Goal: Use online tool/utility: Utilize a website feature to perform a specific function

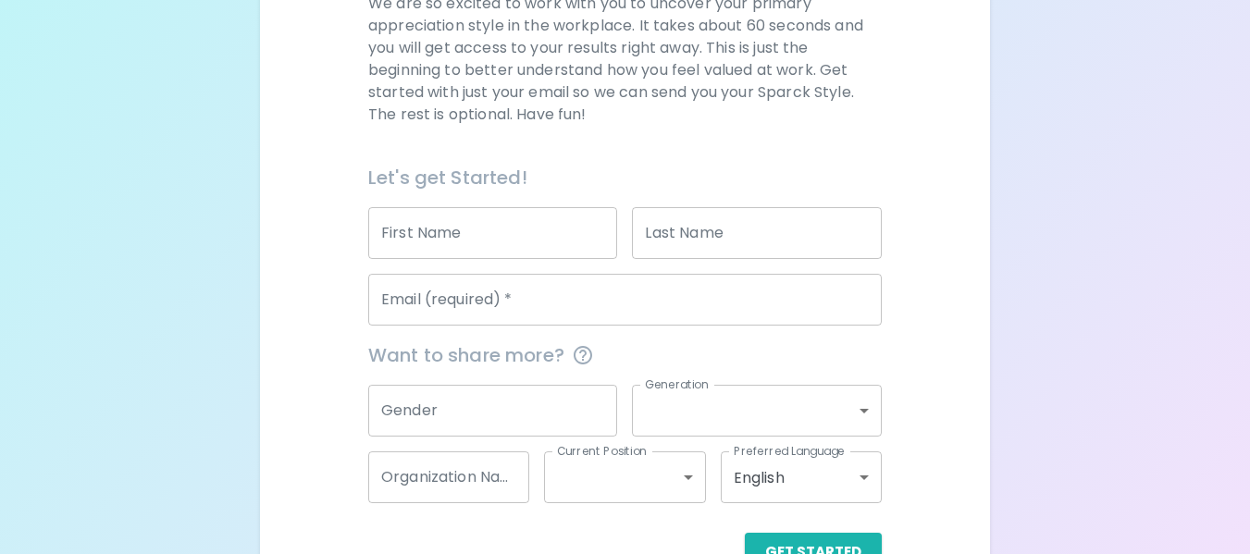
scroll to position [350, 0]
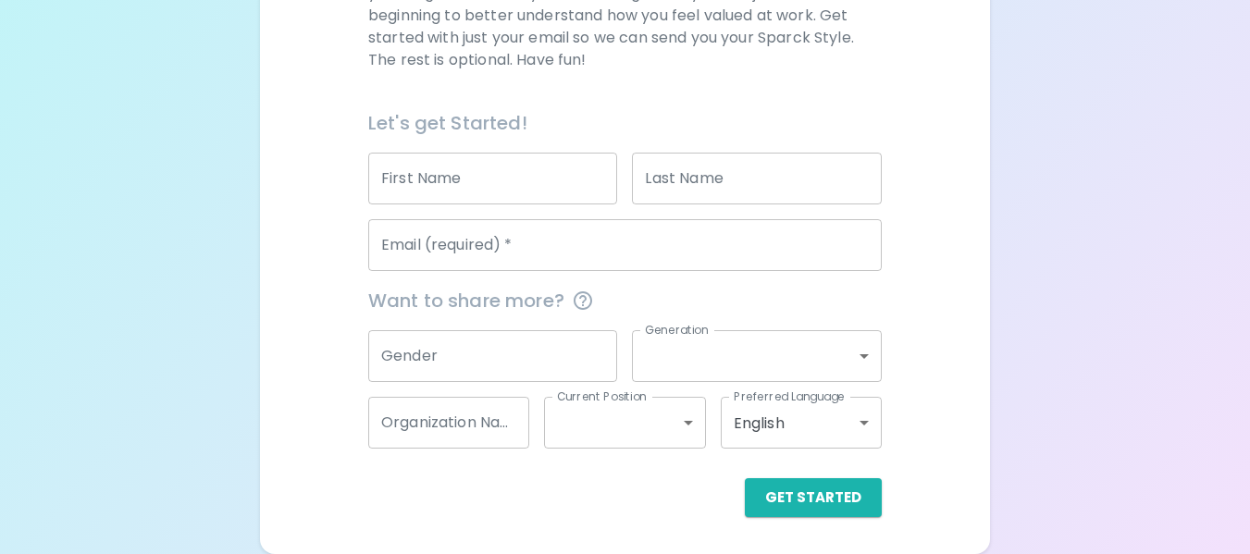
click at [585, 261] on input "Email (required)   *" at bounding box center [625, 245] width 514 height 52
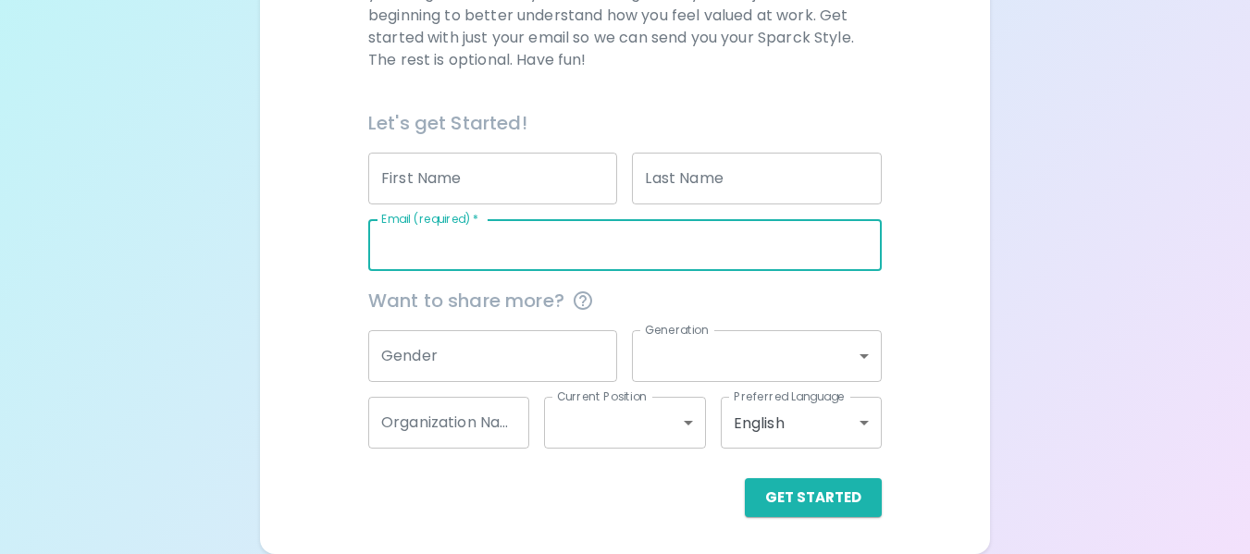
type input "[EMAIL_ADDRESS][DOMAIN_NAME]"
drag, startPoint x: 803, startPoint y: 521, endPoint x: 798, endPoint y: 510, distance: 12.4
click at [803, 517] on div "Sparck Appreciation Style Quiz We are so excited to work with you to uncover yo…" at bounding box center [624, 120] width 729 height 867
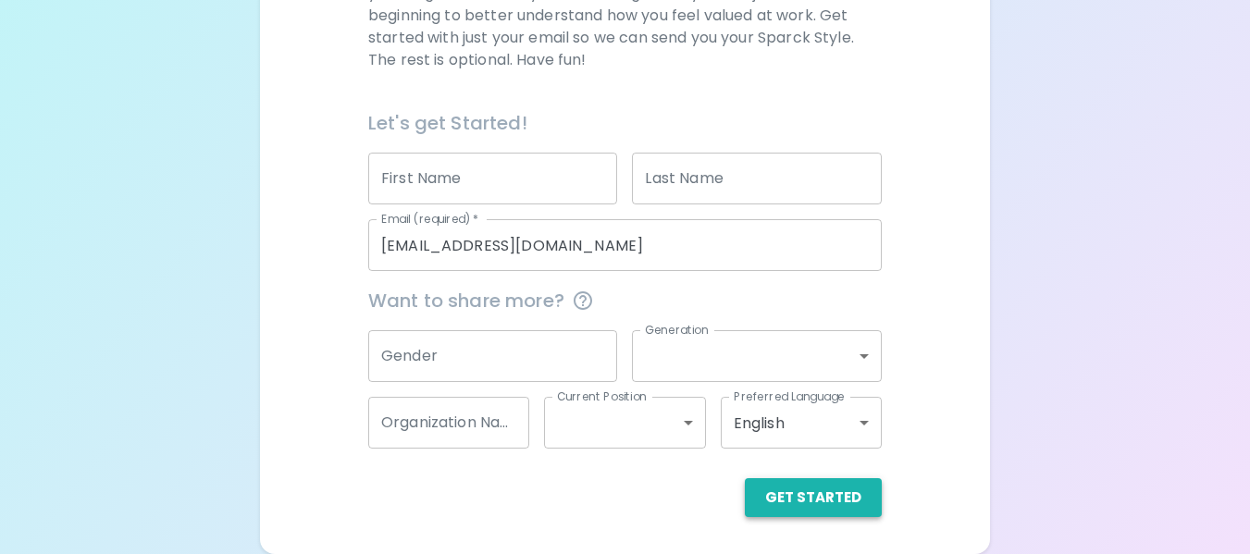
click at [798, 509] on button "Get Started" at bounding box center [813, 497] width 137 height 39
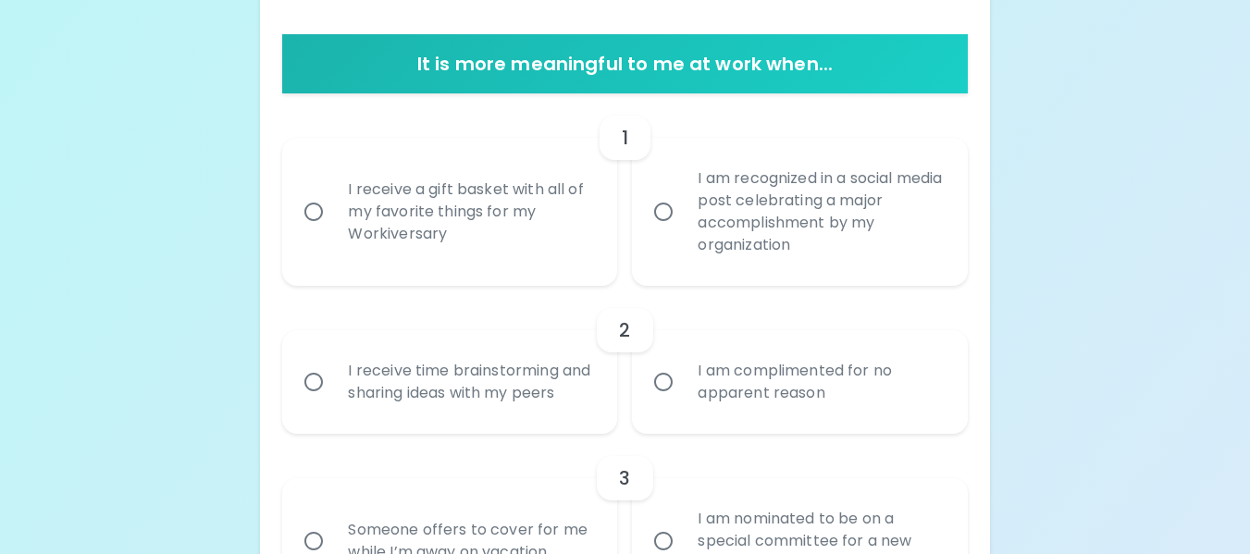
click at [476, 232] on div "I receive a gift basket with all of my favorite things for my Workiversary" at bounding box center [470, 211] width 274 height 111
click at [333, 231] on input "I receive a gift basket with all of my favorite things for my Workiversary" at bounding box center [313, 211] width 39 height 39
radio input "true"
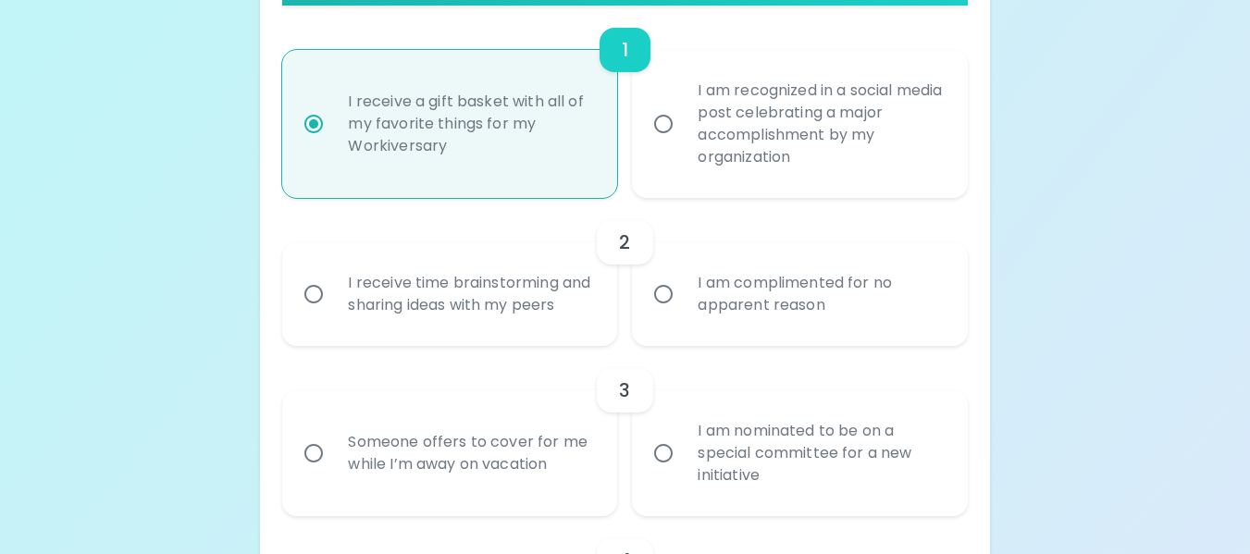
scroll to position [498, 0]
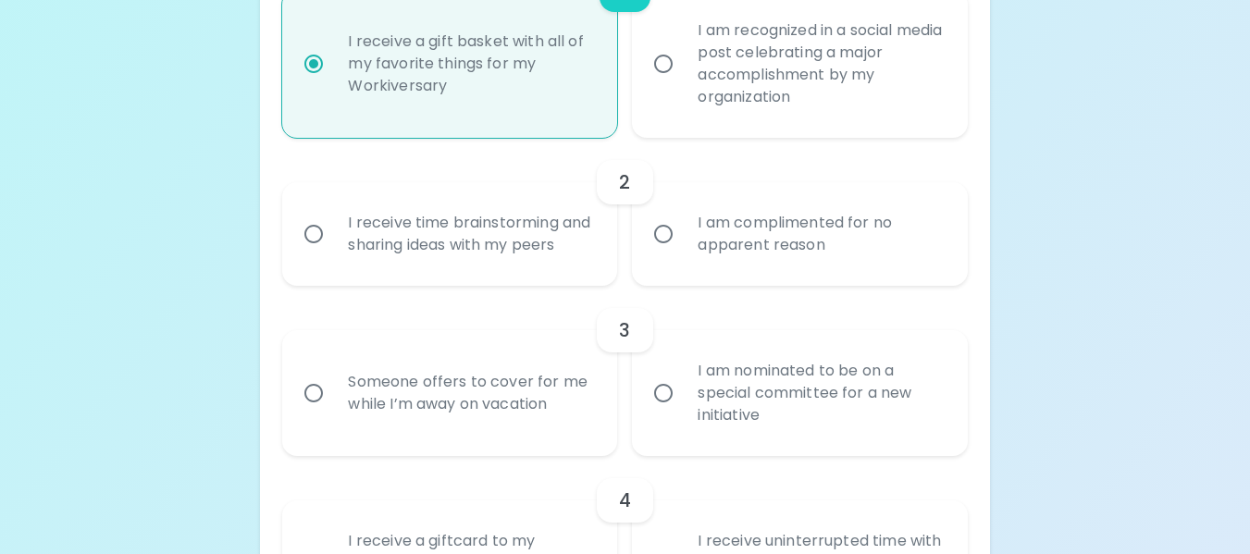
click at [752, 244] on div "I am complimented for no apparent reason" at bounding box center [820, 234] width 274 height 89
click at [683, 244] on input "I am complimented for no apparent reason" at bounding box center [663, 234] width 39 height 39
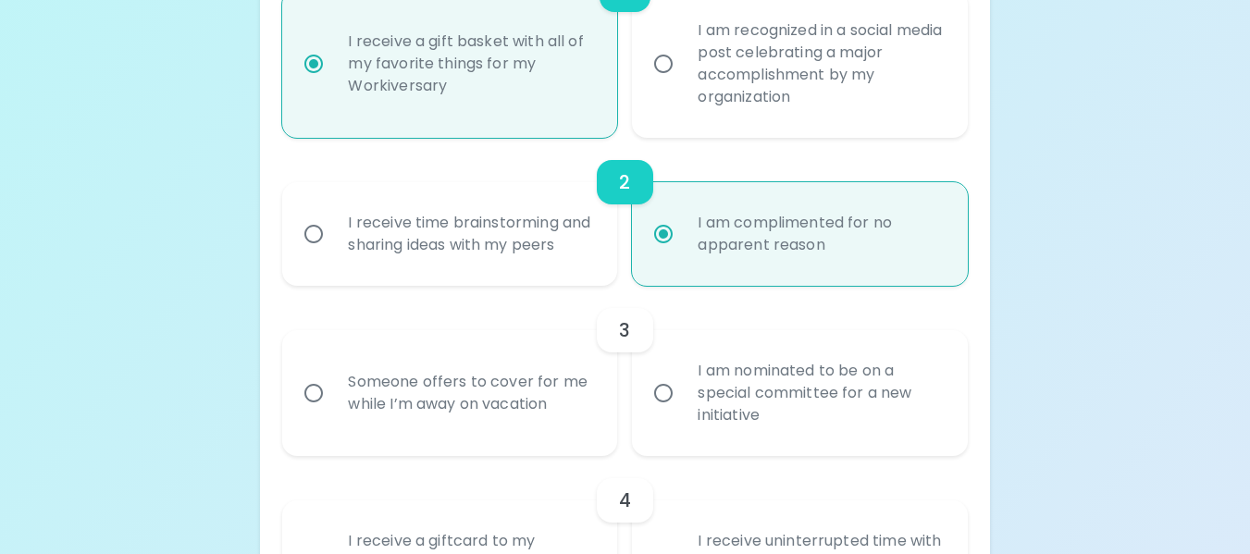
scroll to position [646, 0]
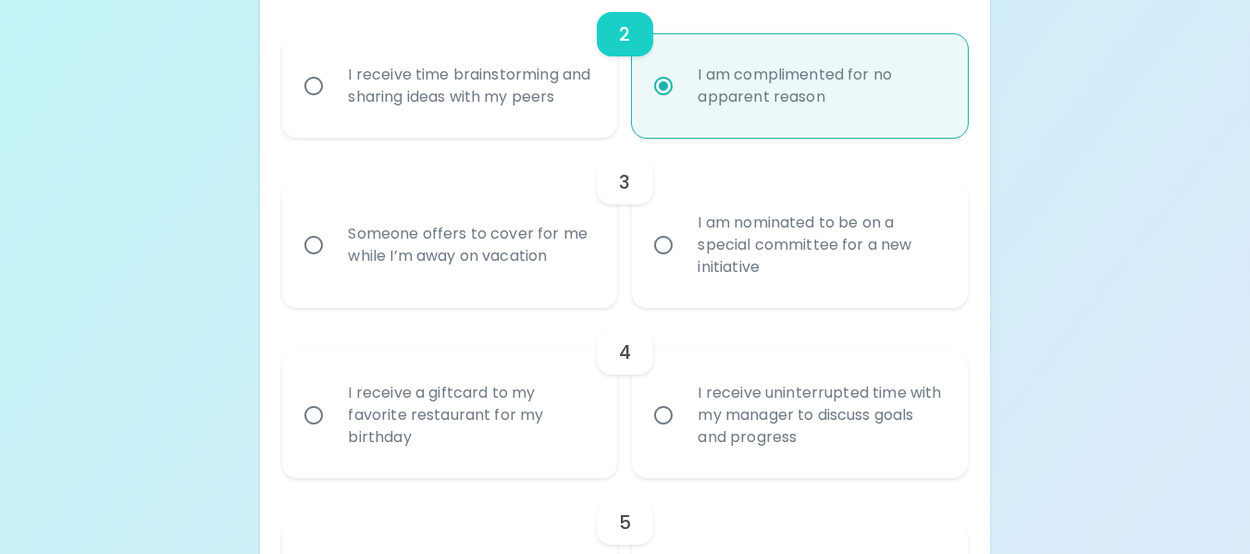
radio input "true"
click at [480, 288] on div "Someone offers to cover for me while I’m away on vacation" at bounding box center [470, 245] width 274 height 89
click at [333, 265] on input "Someone offers to cover for me while I’m away on vacation" at bounding box center [313, 245] width 39 height 39
radio input "false"
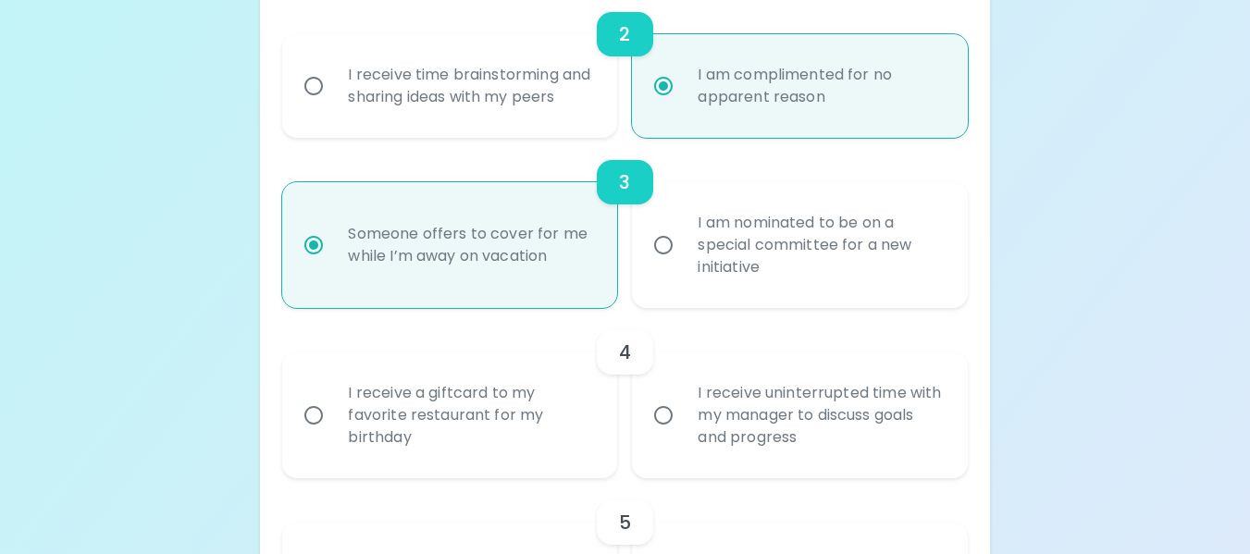
scroll to position [794, 0]
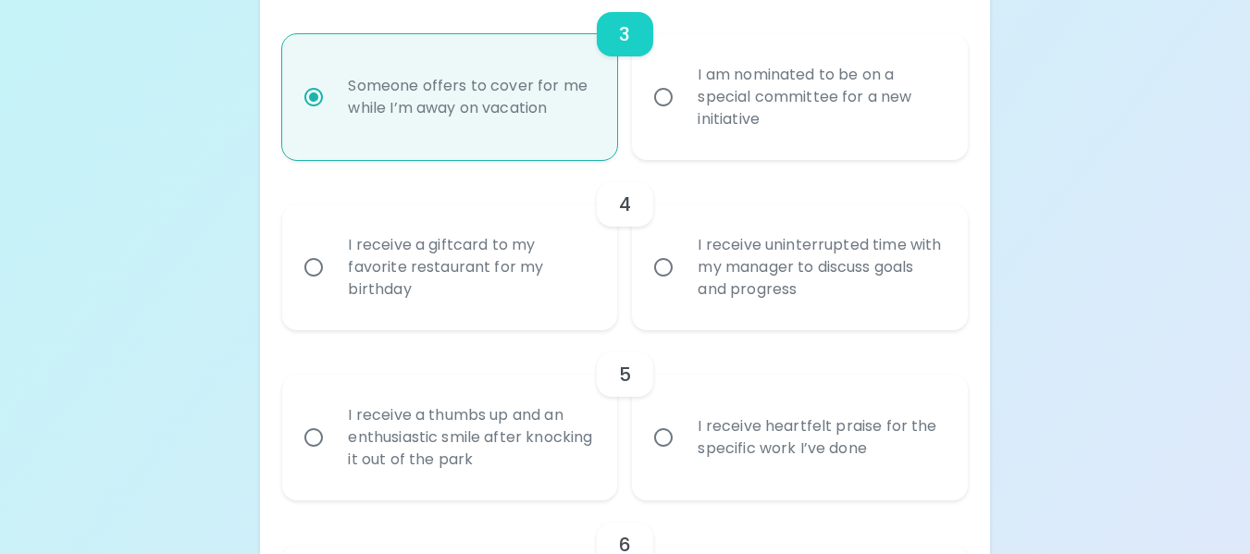
radio input "true"
click at [483, 291] on div "I receive a giftcard to my favorite restaurant for my birthday" at bounding box center [470, 267] width 274 height 111
click at [333, 287] on input "I receive a giftcard to my favorite restaurant for my birthday" at bounding box center [313, 267] width 39 height 39
radio input "false"
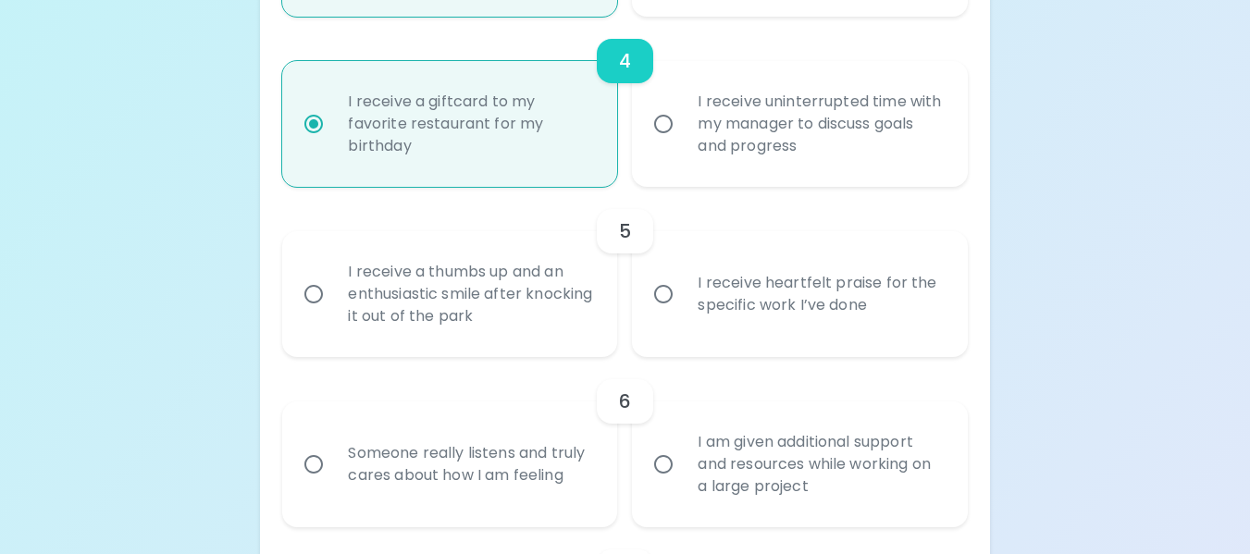
scroll to position [942, 0]
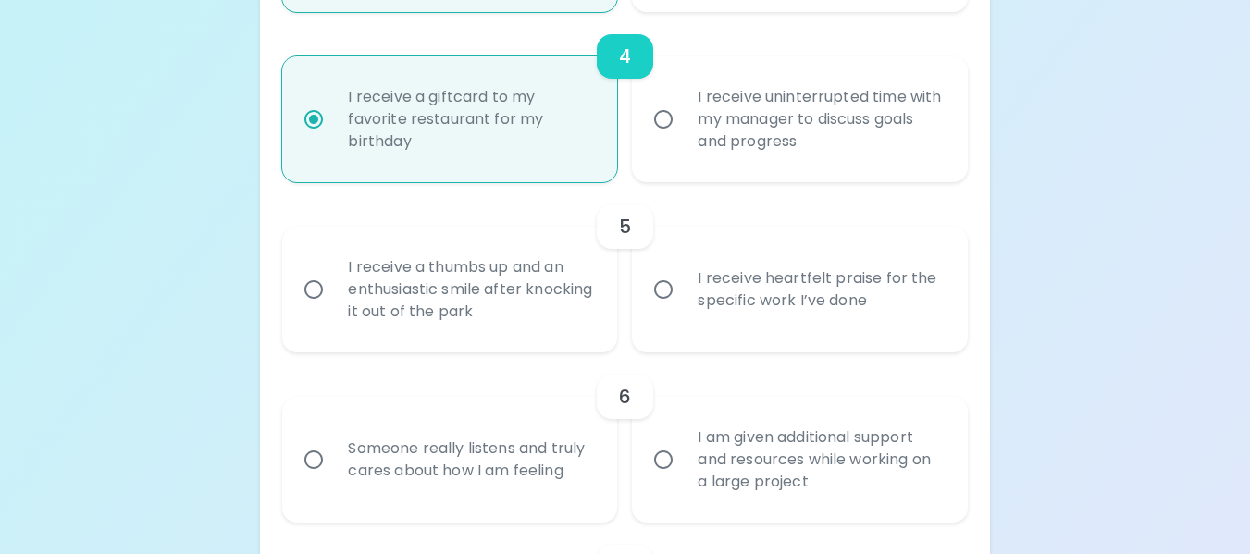
radio input "true"
click at [749, 319] on div "I receive heartfelt praise for the specific work I’ve done" at bounding box center [820, 289] width 274 height 89
click at [683, 309] on input "I receive heartfelt praise for the specific work I’ve done" at bounding box center [663, 289] width 39 height 39
radio input "false"
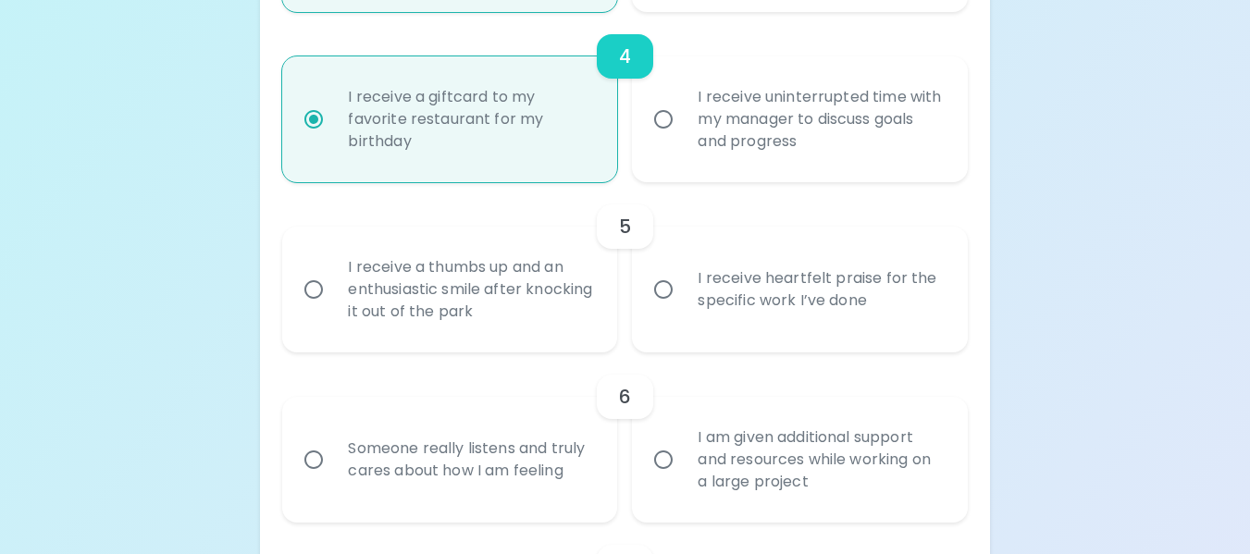
radio input "false"
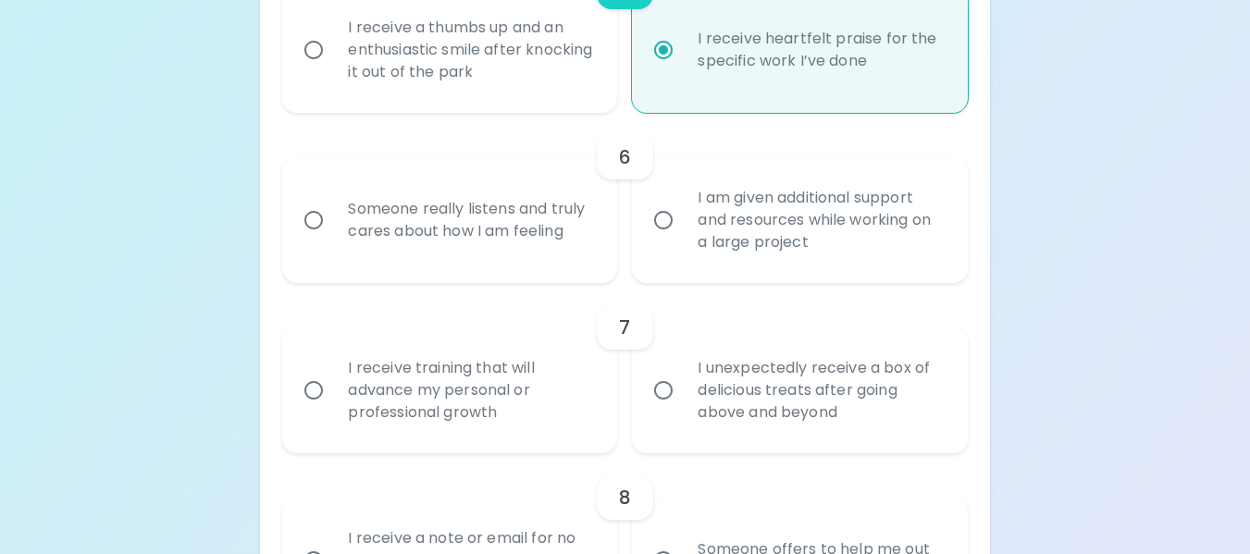
scroll to position [1183, 0]
radio input "true"
click at [704, 270] on div "I am given additional support and resources while working on a large project" at bounding box center [820, 219] width 274 height 111
click at [683, 239] on input "I am given additional support and resources while working on a large project" at bounding box center [663, 219] width 39 height 39
radio input "false"
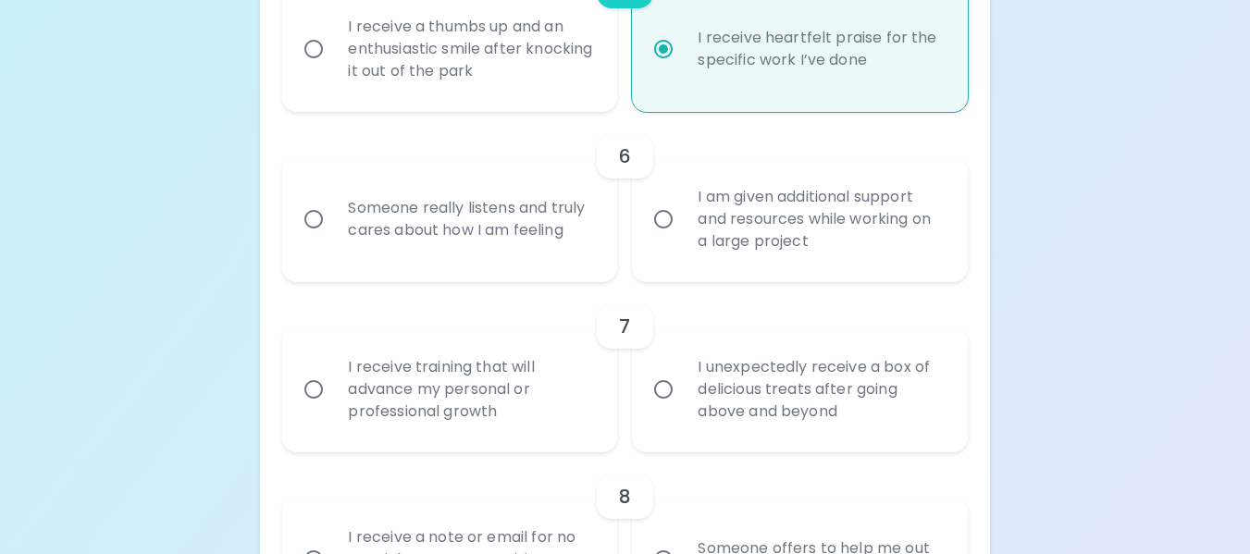
radio input "false"
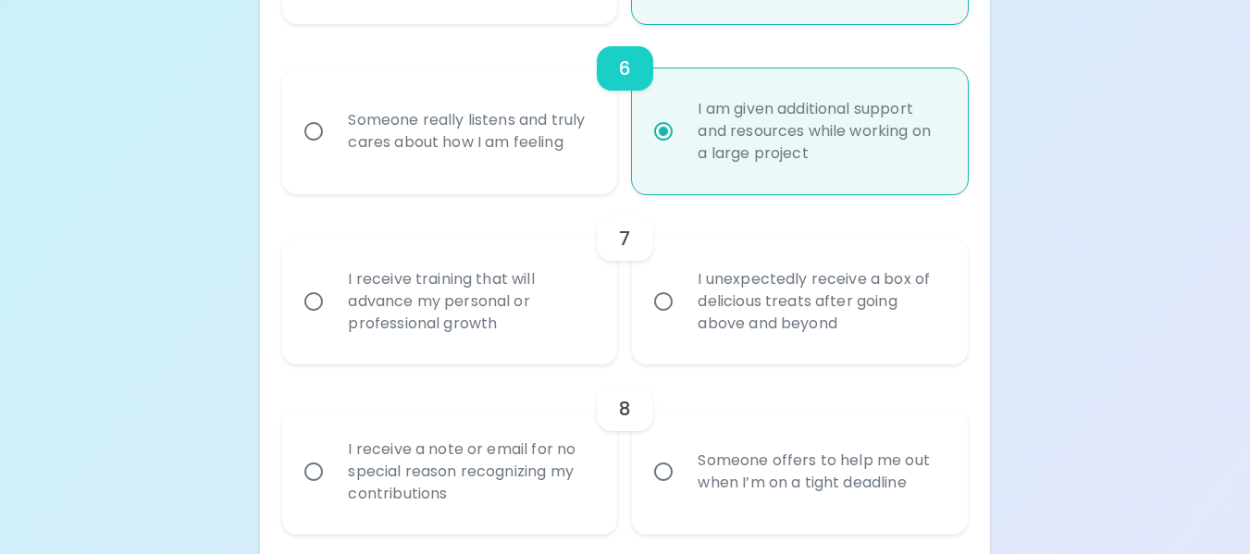
scroll to position [1331, 0]
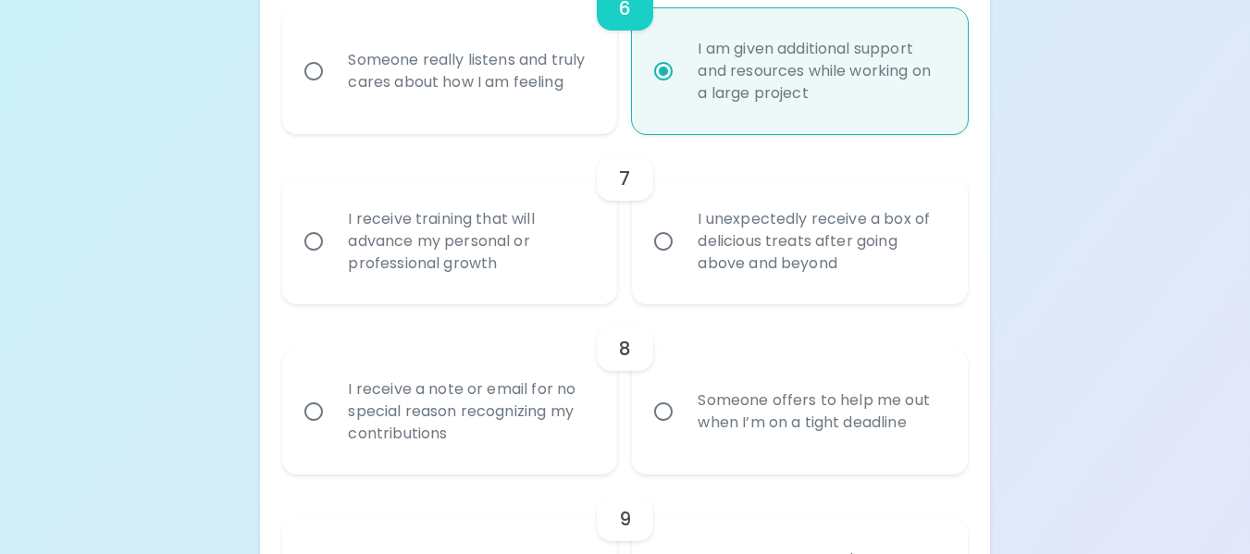
radio input "true"
click at [471, 268] on div "I receive training that will advance my personal or professional growth" at bounding box center [470, 241] width 274 height 111
click at [333, 261] on input "I receive training that will advance my personal or professional growth" at bounding box center [313, 241] width 39 height 39
radio input "false"
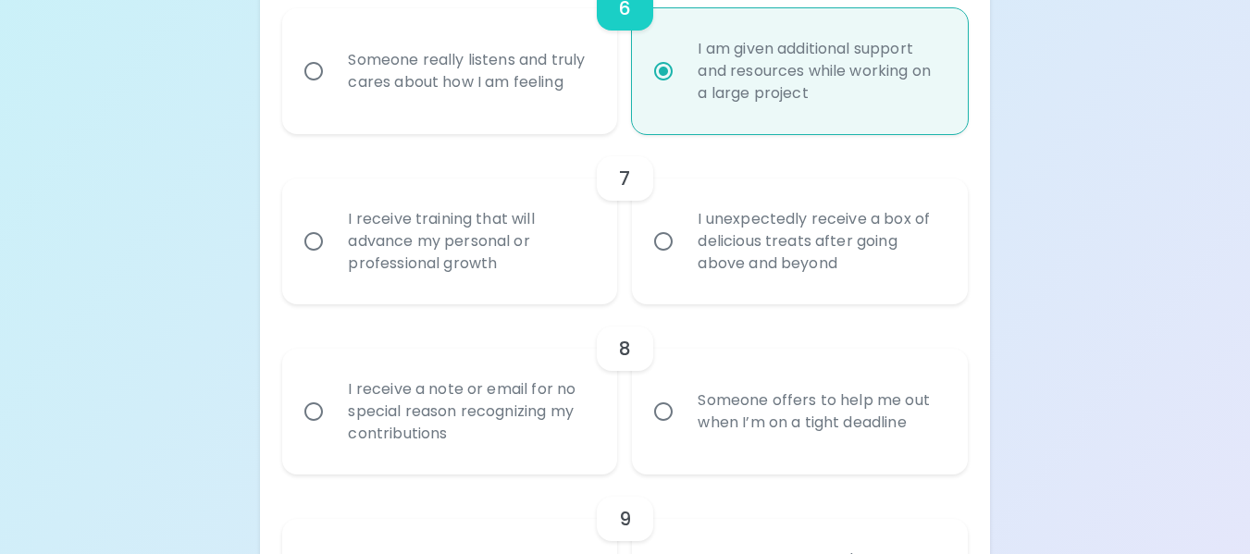
radio input "false"
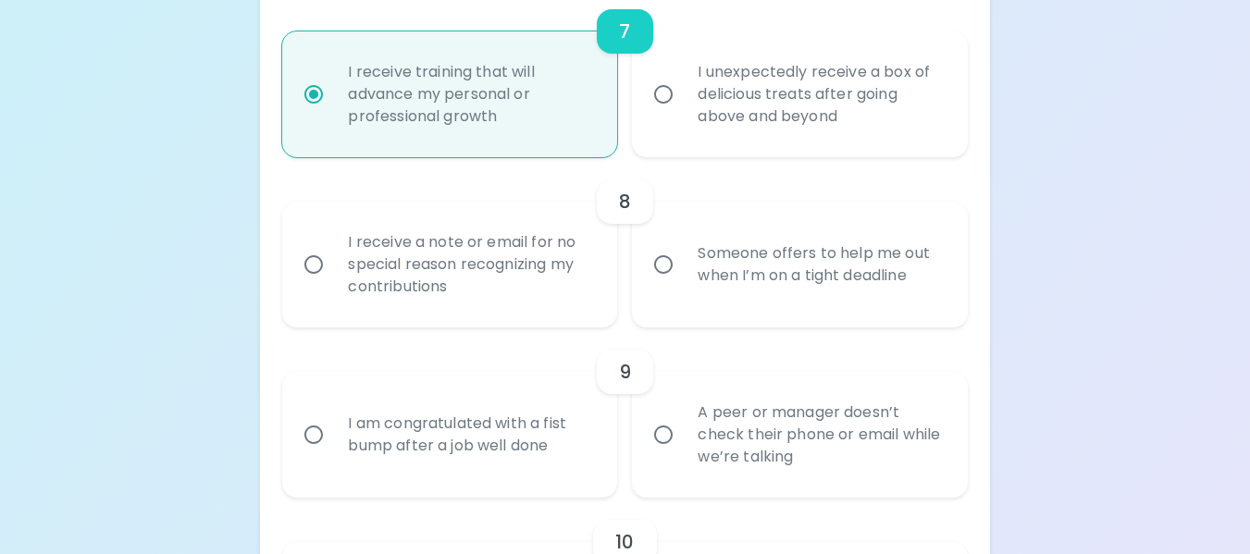
scroll to position [1479, 0]
radio input "true"
click at [889, 276] on div "Someone offers to help me out when I’m on a tight deadline" at bounding box center [820, 263] width 274 height 89
click at [683, 276] on input "Someone offers to help me out when I’m on a tight deadline" at bounding box center [663, 263] width 39 height 39
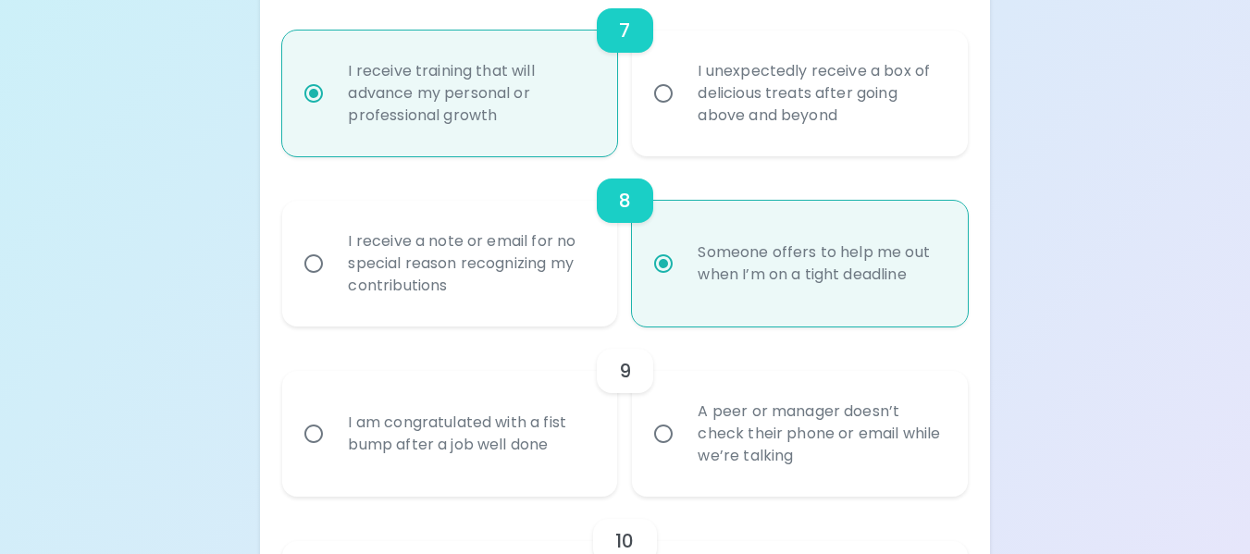
radio input "false"
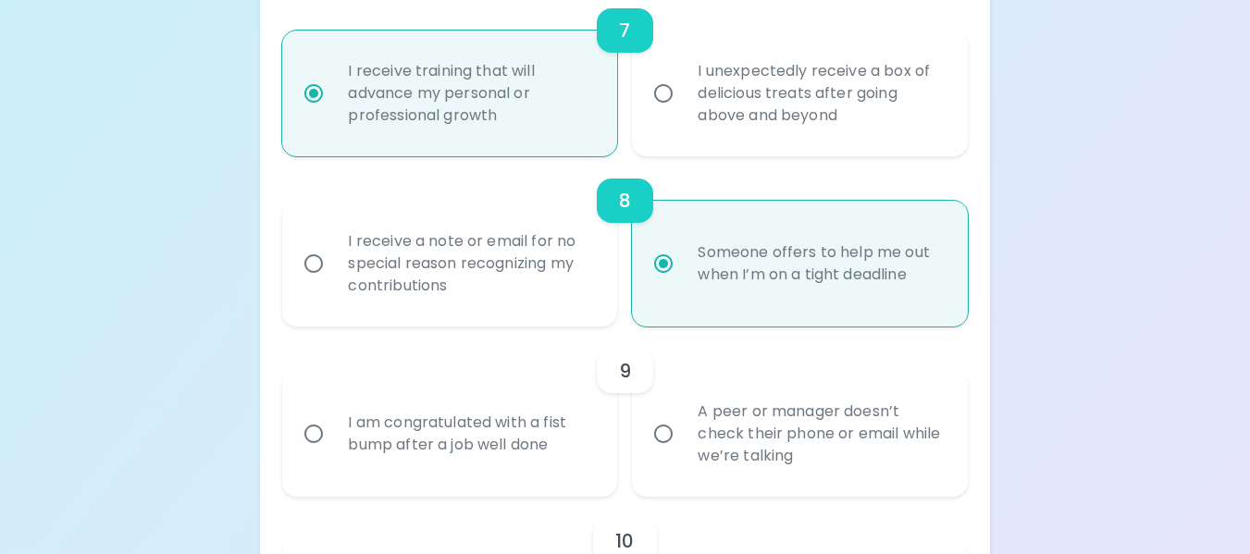
radio input "false"
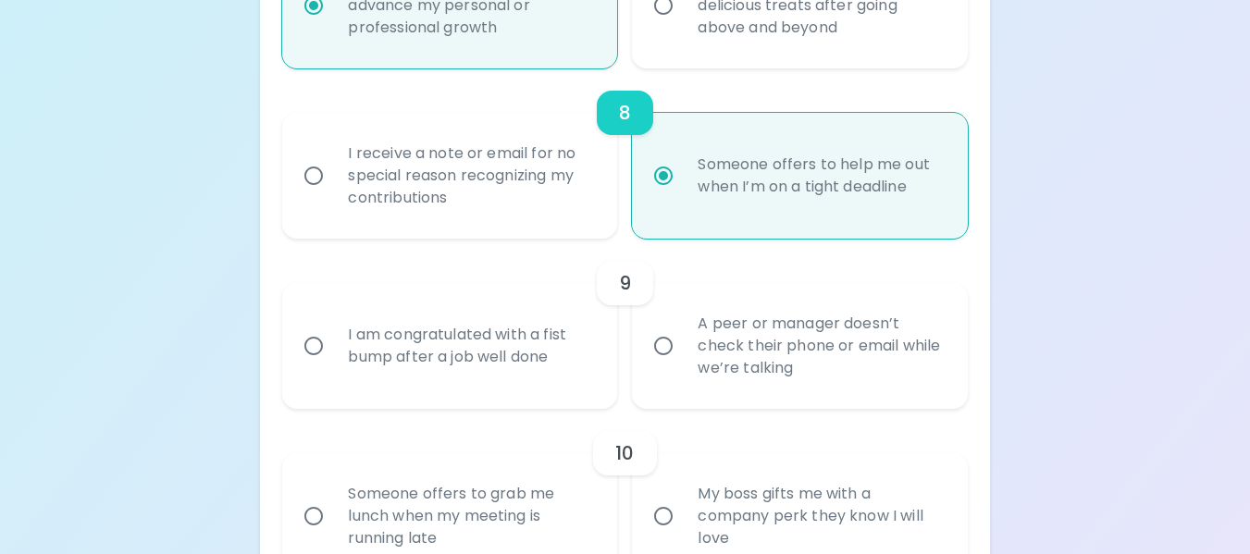
scroll to position [1627, 0]
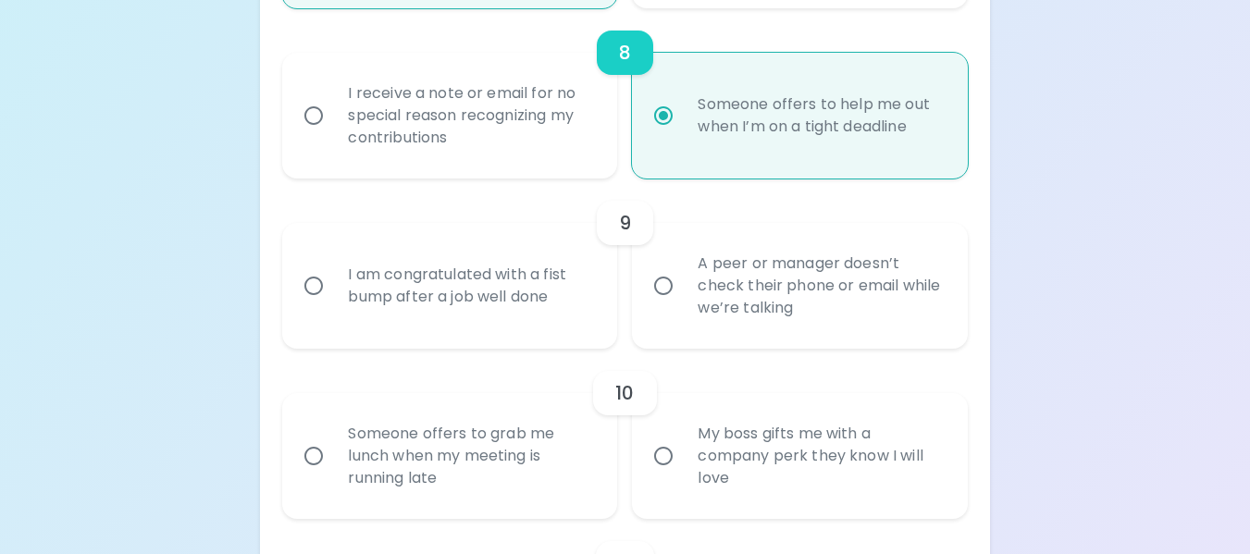
radio input "true"
click at [858, 283] on div "A peer or manager doesn’t check their phone or email while we’re talking" at bounding box center [820, 285] width 274 height 111
click at [683, 283] on input "A peer or manager doesn’t check their phone or email while we’re talking" at bounding box center [663, 285] width 39 height 39
radio input "false"
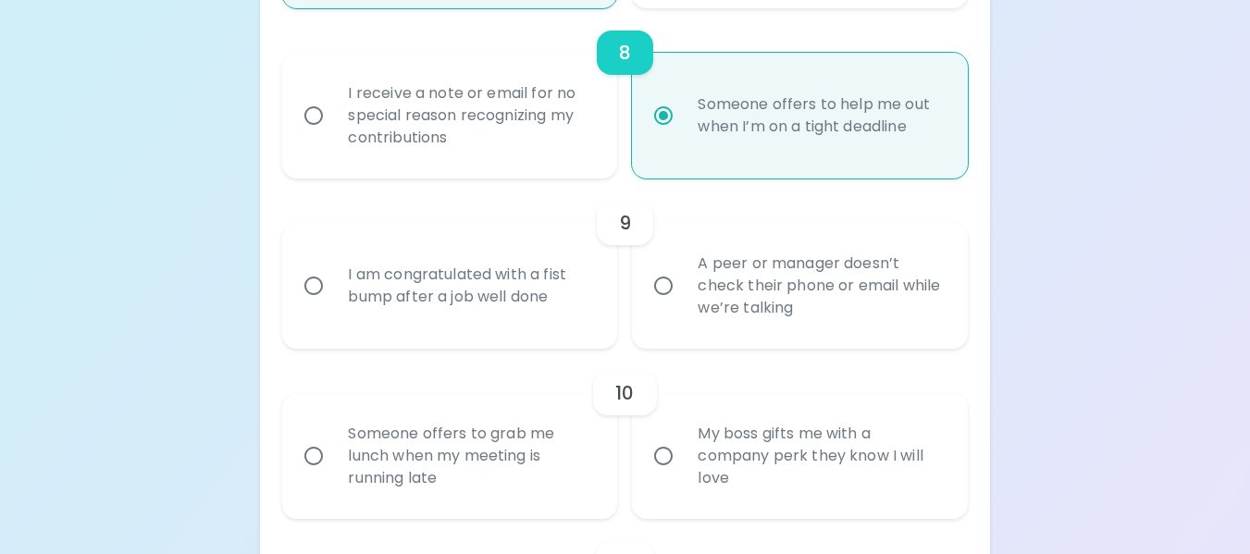
radio input "false"
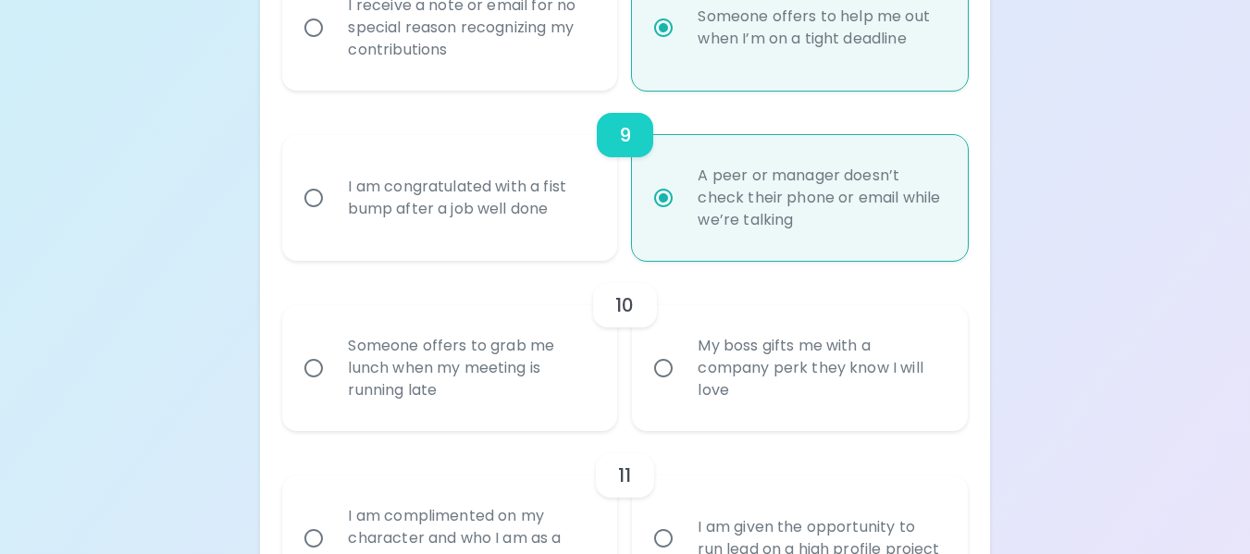
scroll to position [1775, 0]
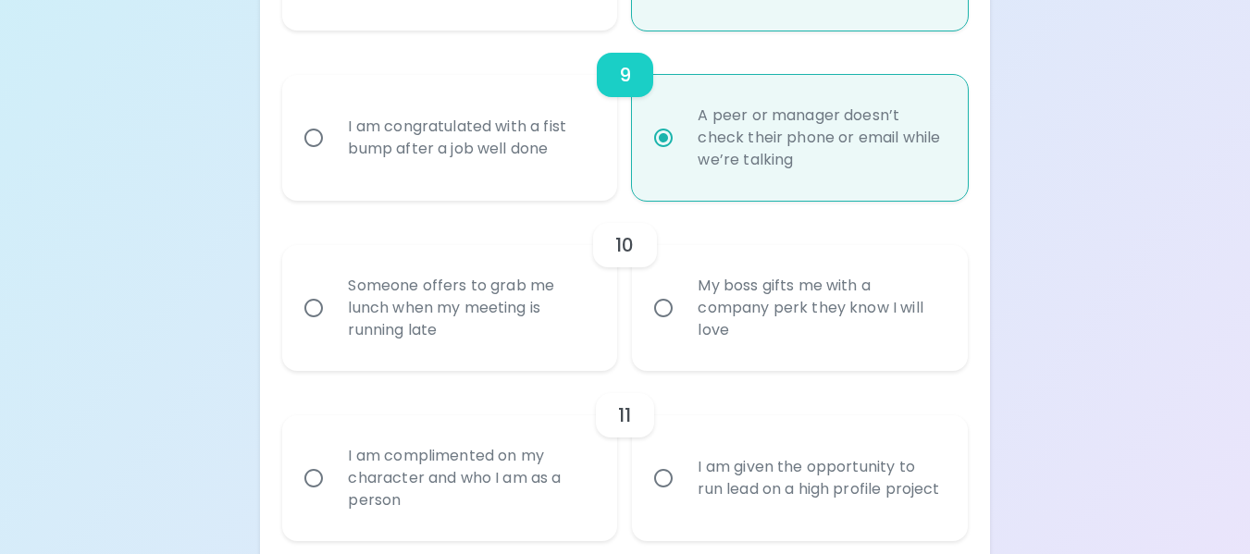
radio input "true"
click at [806, 320] on div "My boss gifts me with a company perk they know I will love" at bounding box center [820, 308] width 274 height 111
click at [683, 320] on input "My boss gifts me with a company perk they know I will love" at bounding box center [663, 308] width 39 height 39
radio input "false"
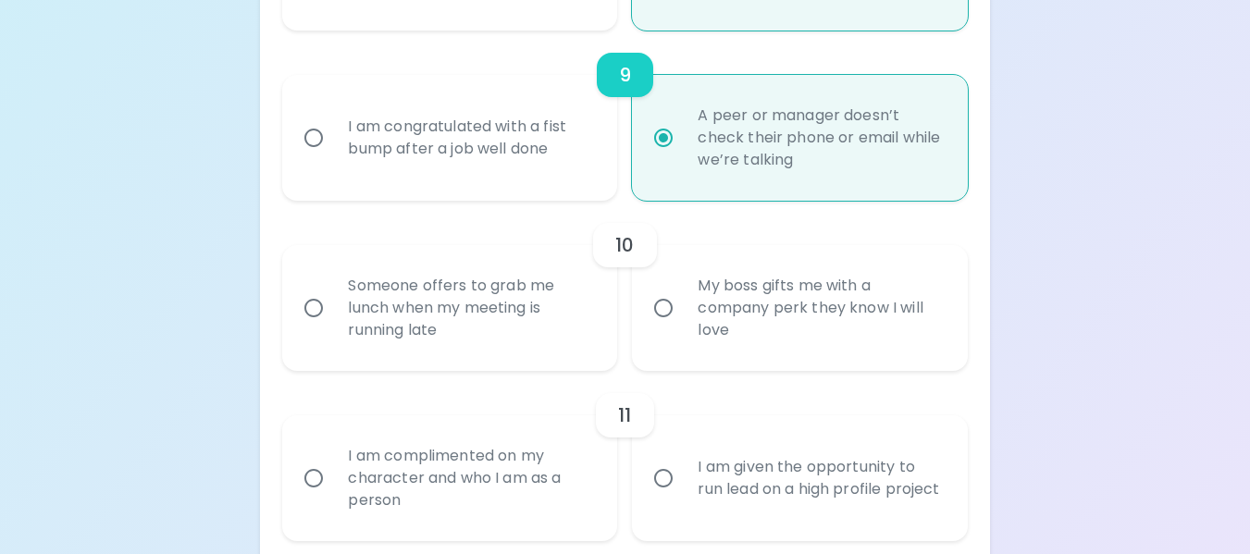
radio input "false"
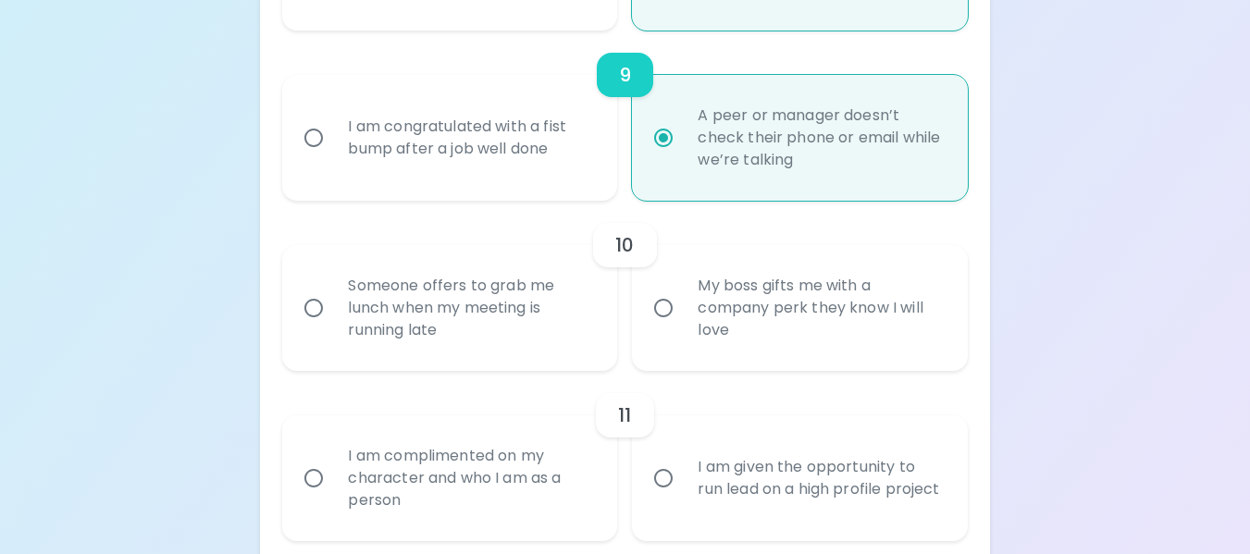
radio input "false"
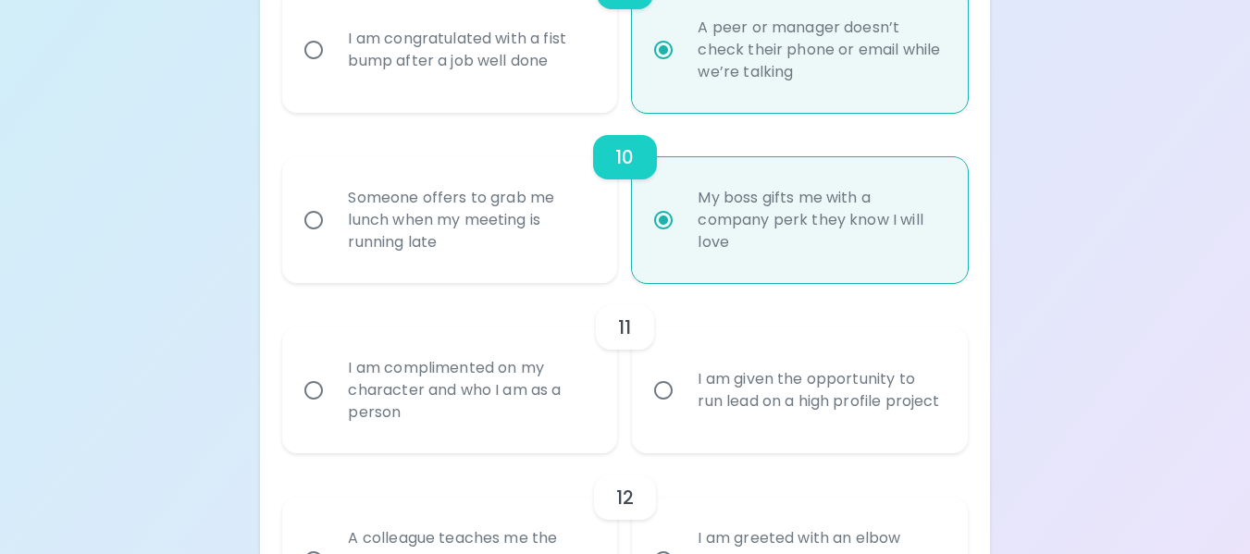
scroll to position [1923, 0]
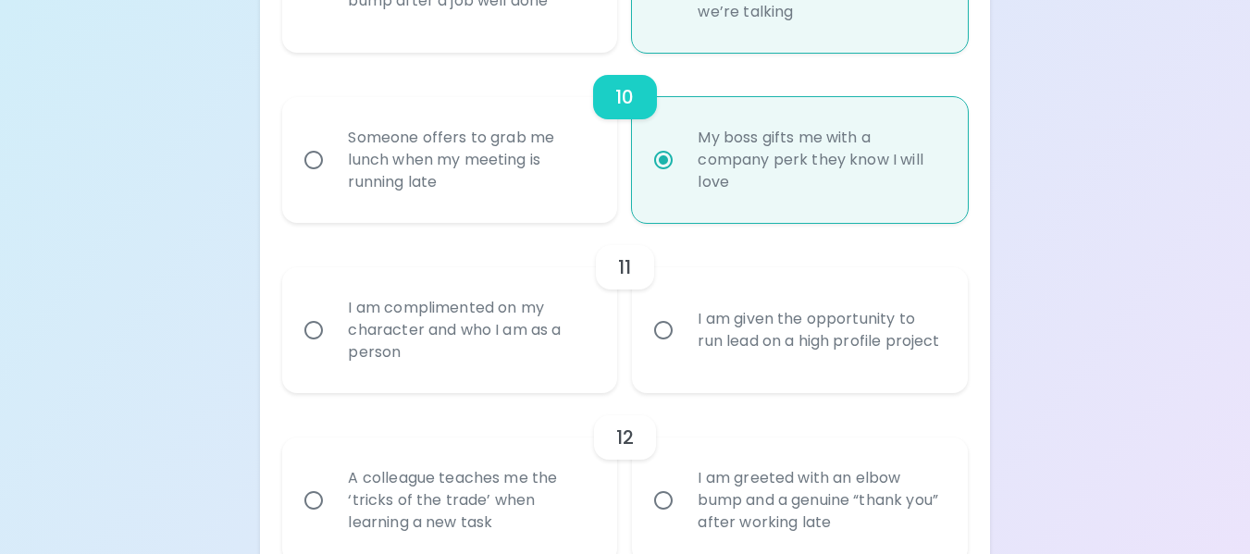
radio input "true"
click at [491, 324] on div "I am complimented on my character and who I am as a person" at bounding box center [470, 330] width 274 height 111
click at [333, 324] on input "I am complimented on my character and who I am as a person" at bounding box center [313, 330] width 39 height 39
radio input "false"
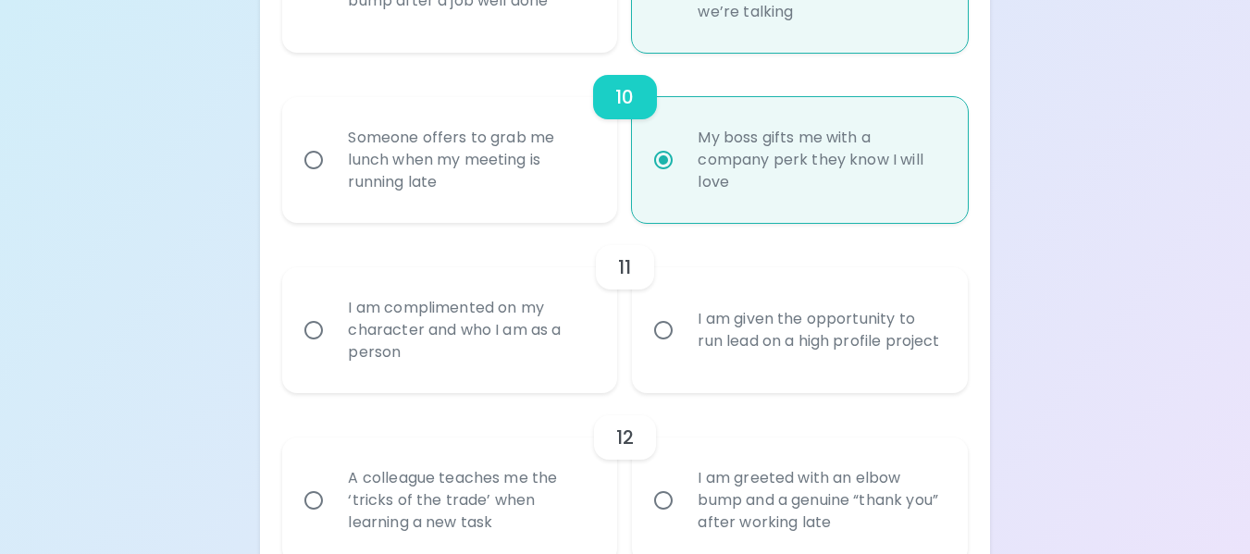
radio input "false"
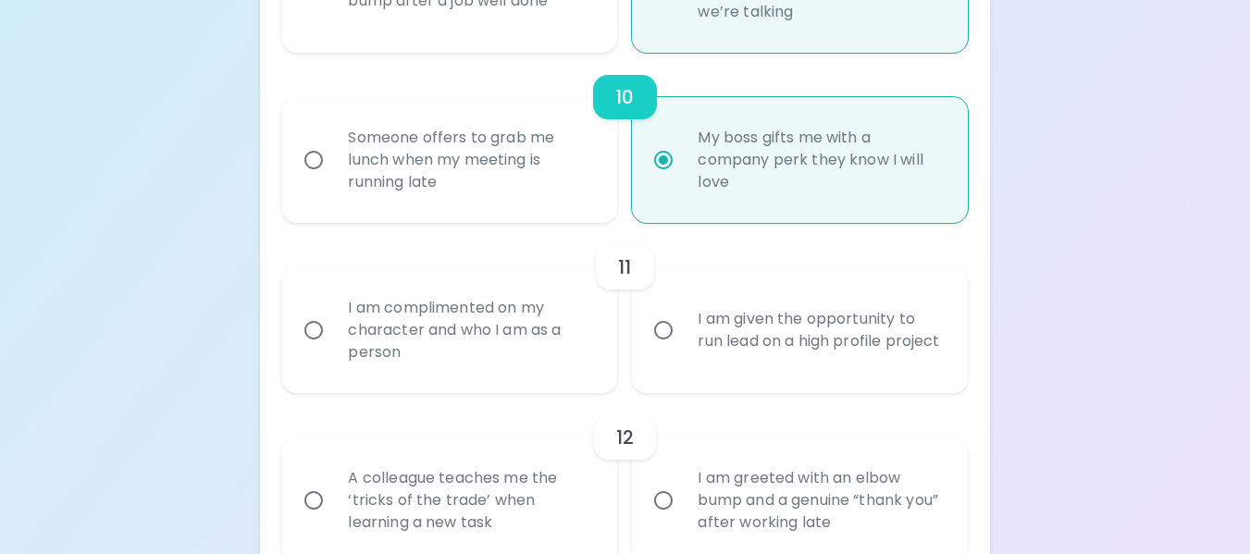
radio input "false"
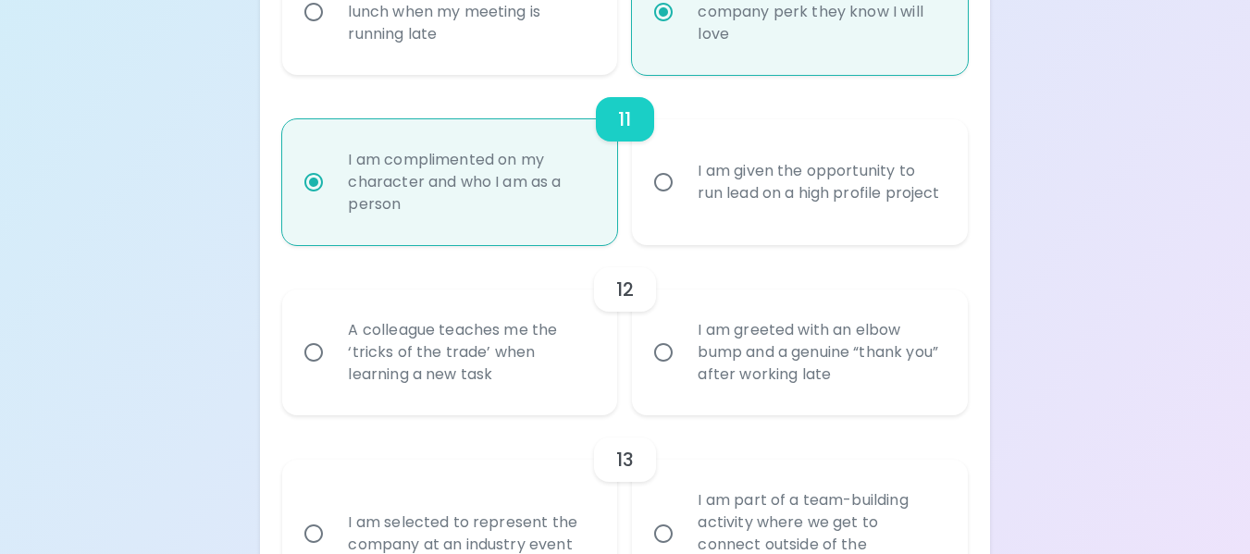
scroll to position [2163, 0]
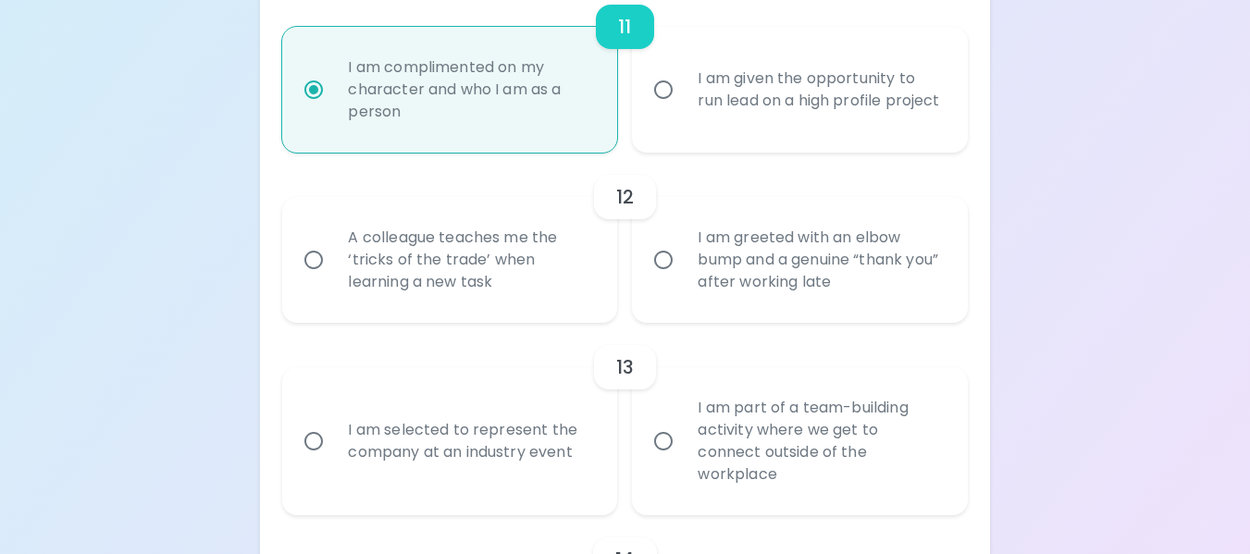
radio input "true"
click at [494, 306] on div "A colleague teaches me the ‘tricks of the trade’ when learning a new task" at bounding box center [470, 259] width 274 height 111
click at [333, 279] on input "A colleague teaches me the ‘tricks of the trade’ when learning a new task" at bounding box center [313, 260] width 39 height 39
radio input "false"
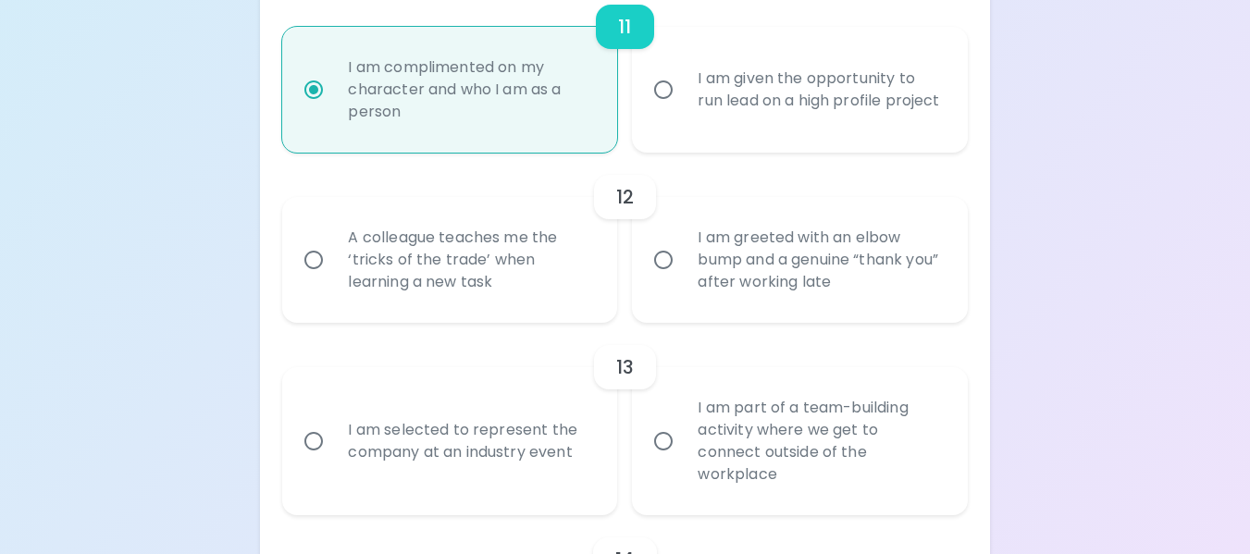
radio input "false"
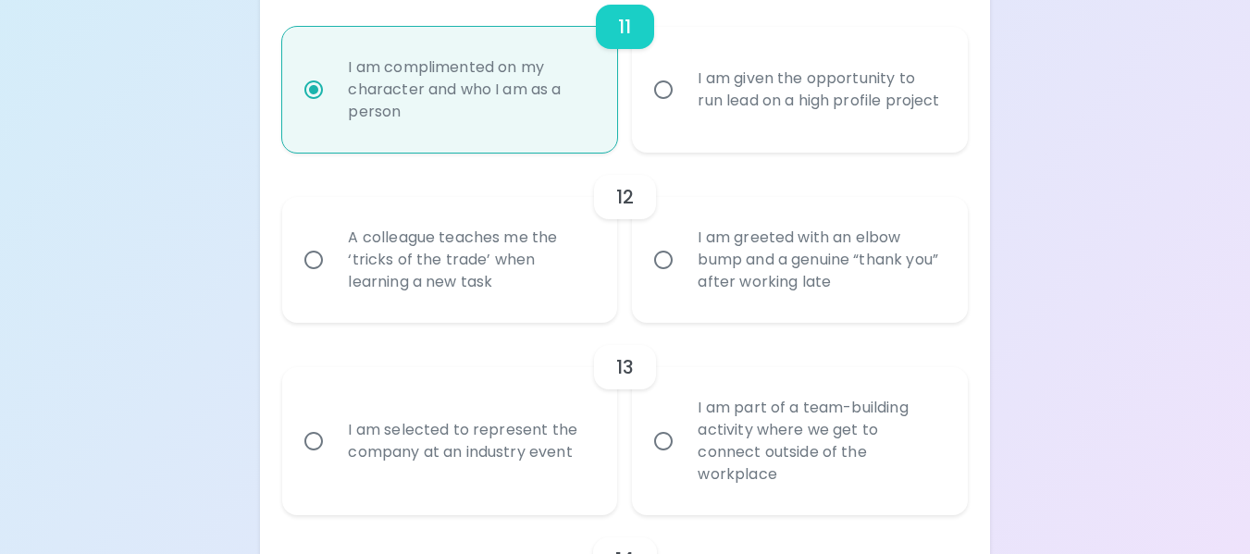
radio input "false"
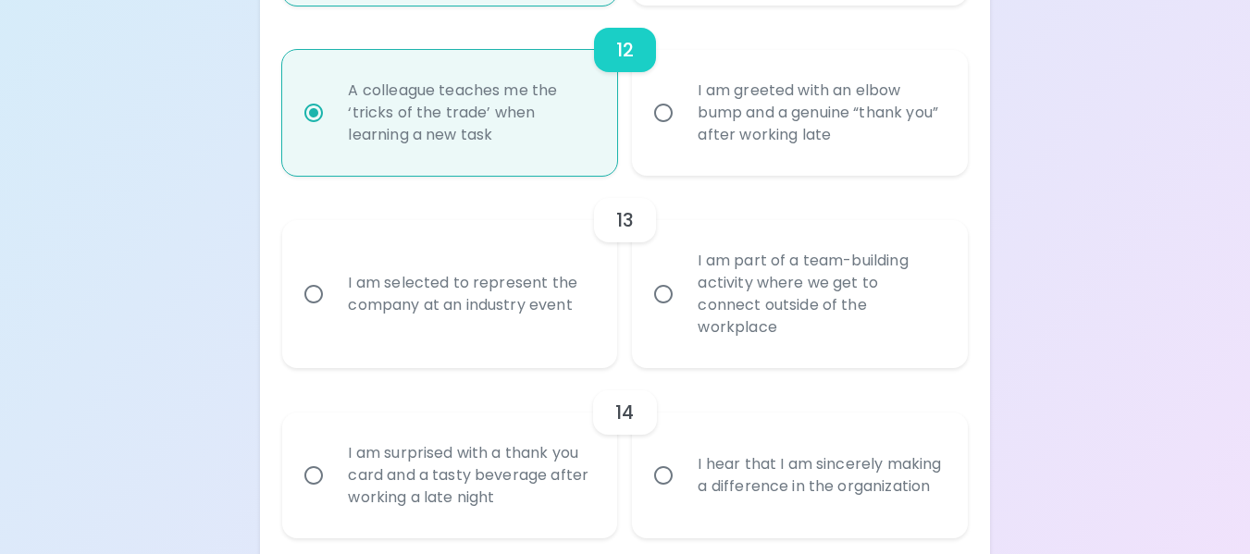
scroll to position [2311, 0]
radio input "true"
click at [492, 311] on div "I am selected to represent the company at an industry event" at bounding box center [470, 293] width 274 height 89
click at [333, 311] on input "I am selected to represent the company at an industry event" at bounding box center [313, 293] width 39 height 39
radio input "false"
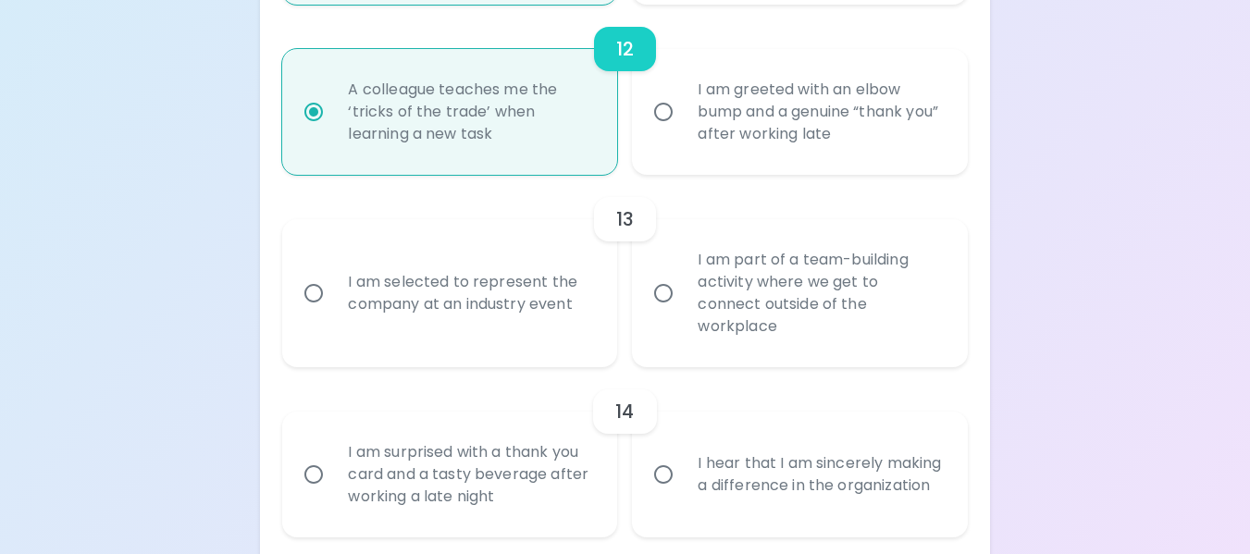
radio input "false"
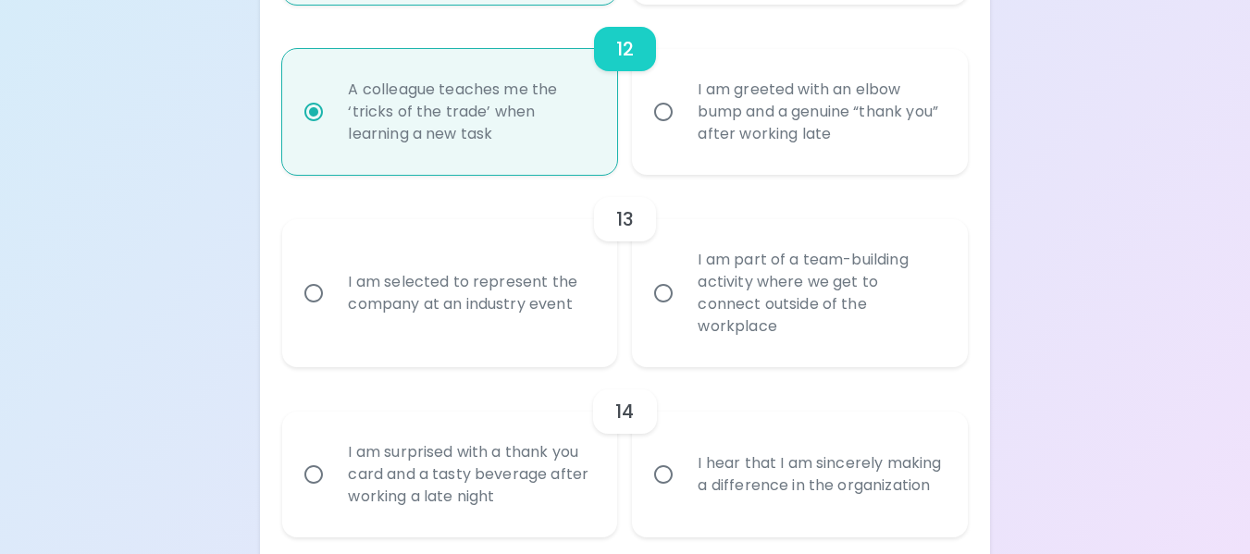
radio input "false"
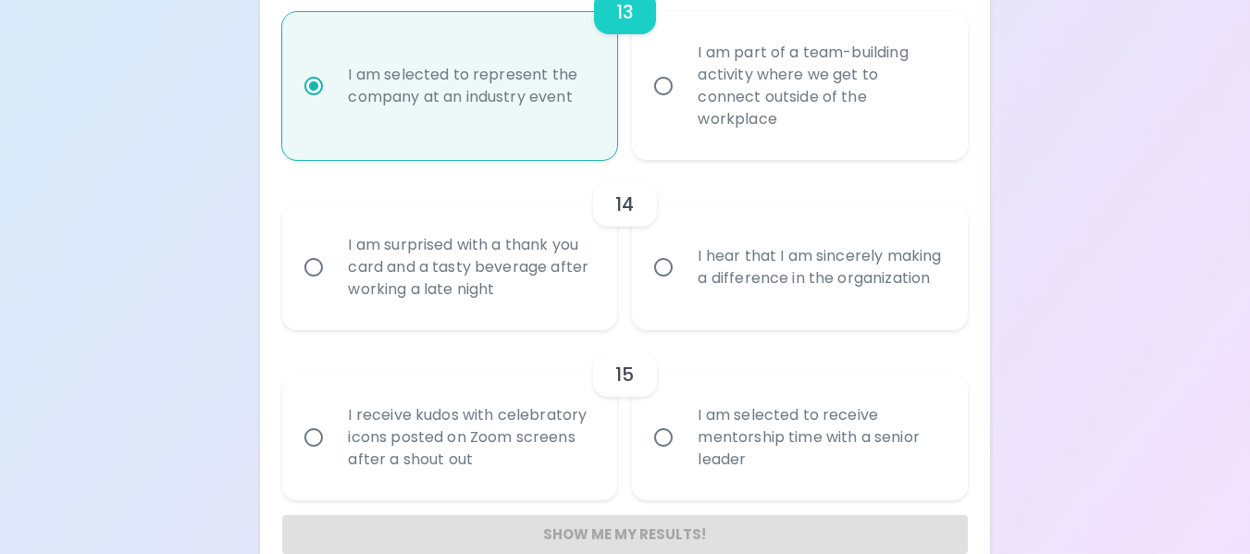
scroll to position [2552, 0]
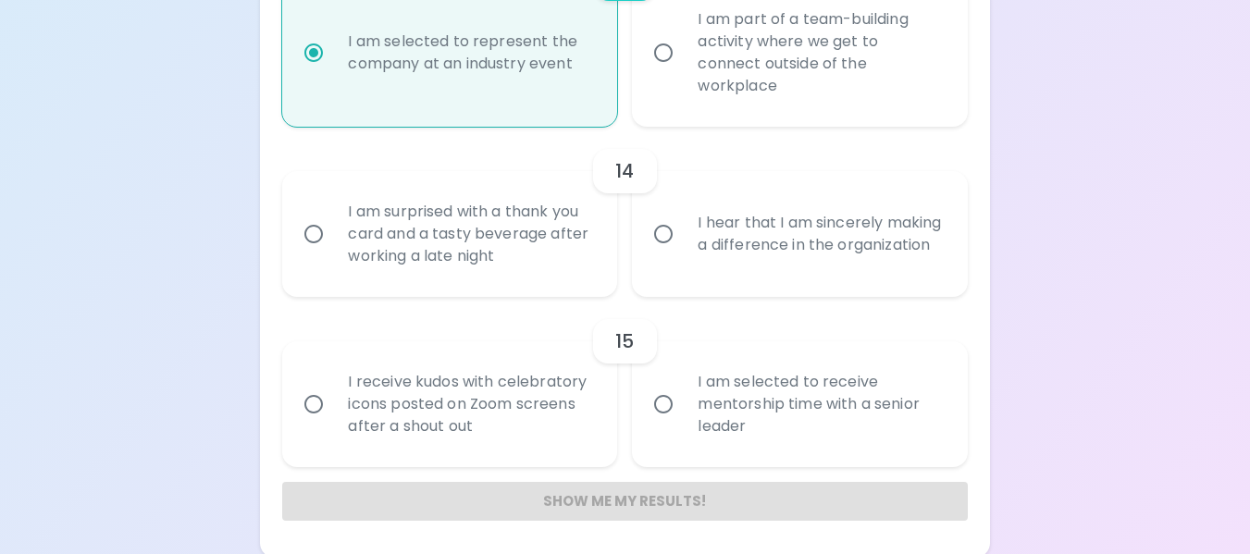
radio input "true"
click at [743, 248] on div "I hear that I am sincerely making a difference in the organization" at bounding box center [820, 234] width 274 height 89
click at [683, 248] on input "I hear that I am sincerely making a difference in the organization" at bounding box center [663, 234] width 39 height 39
radio input "false"
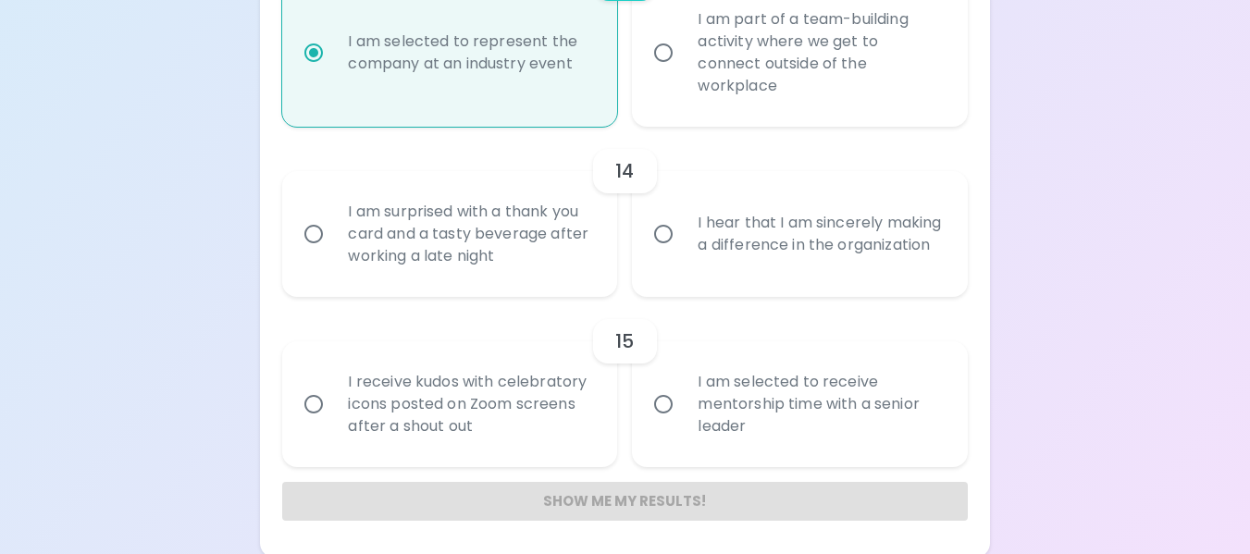
radio input "false"
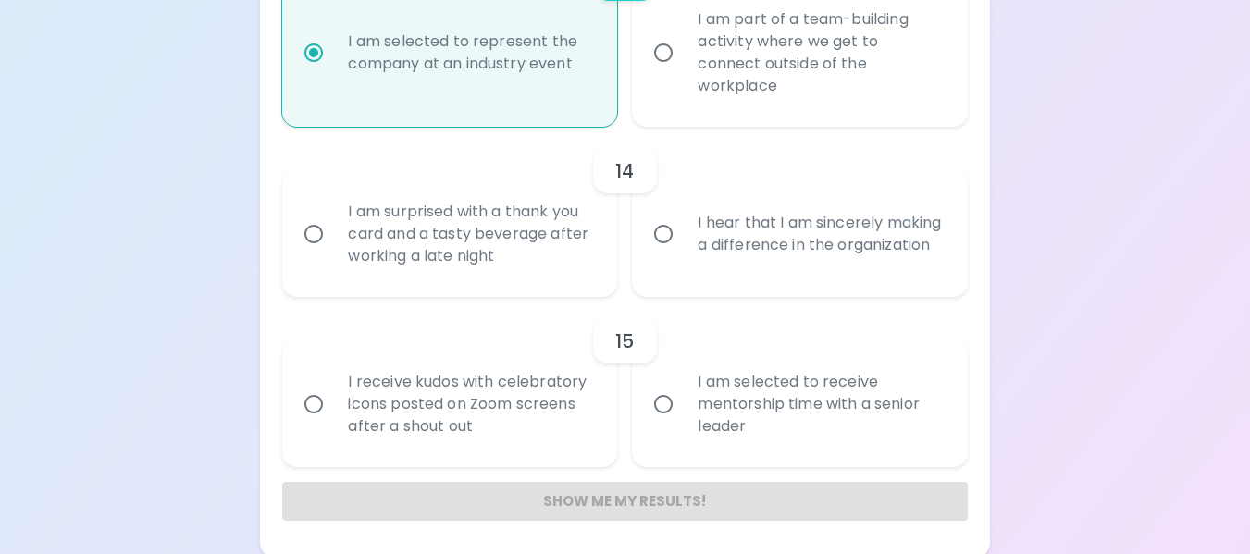
radio input "false"
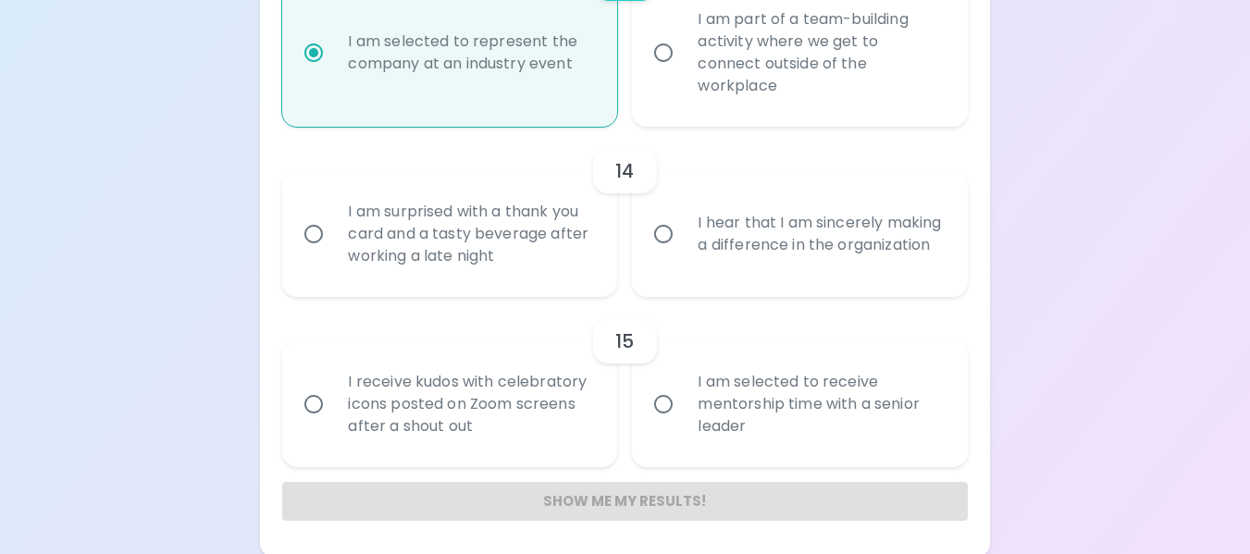
scroll to position [2578, 0]
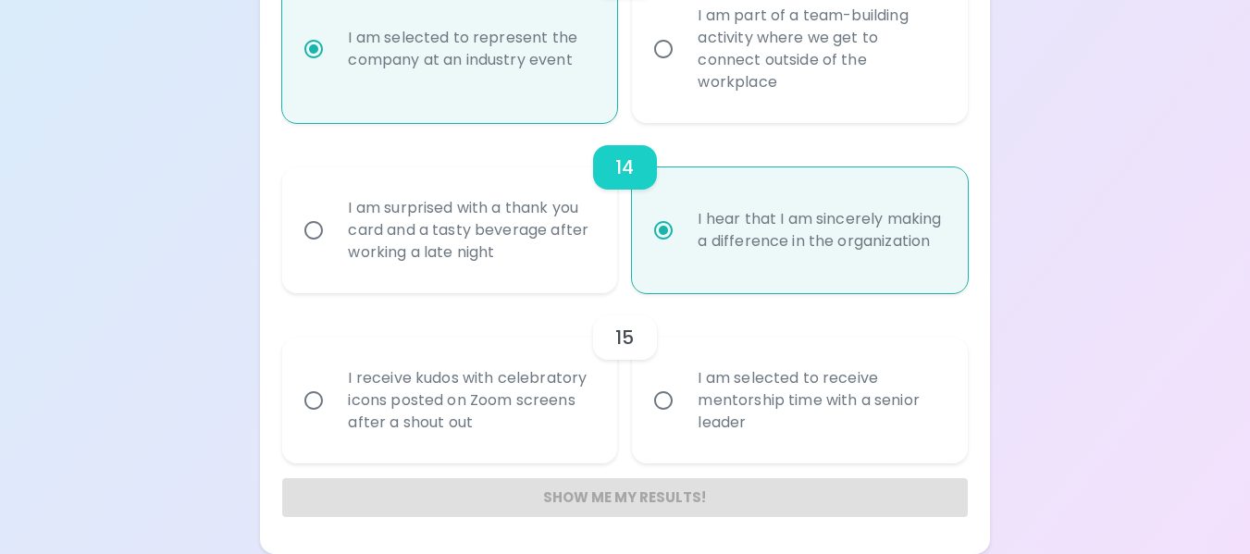
radio input "true"
click at [446, 378] on div "I receive kudos with celebratory icons posted on Zoom screens after a shout out" at bounding box center [470, 400] width 274 height 111
click at [333, 381] on input "I receive kudos with celebratory icons posted on Zoom screens after a shout out" at bounding box center [313, 400] width 39 height 39
radio input "false"
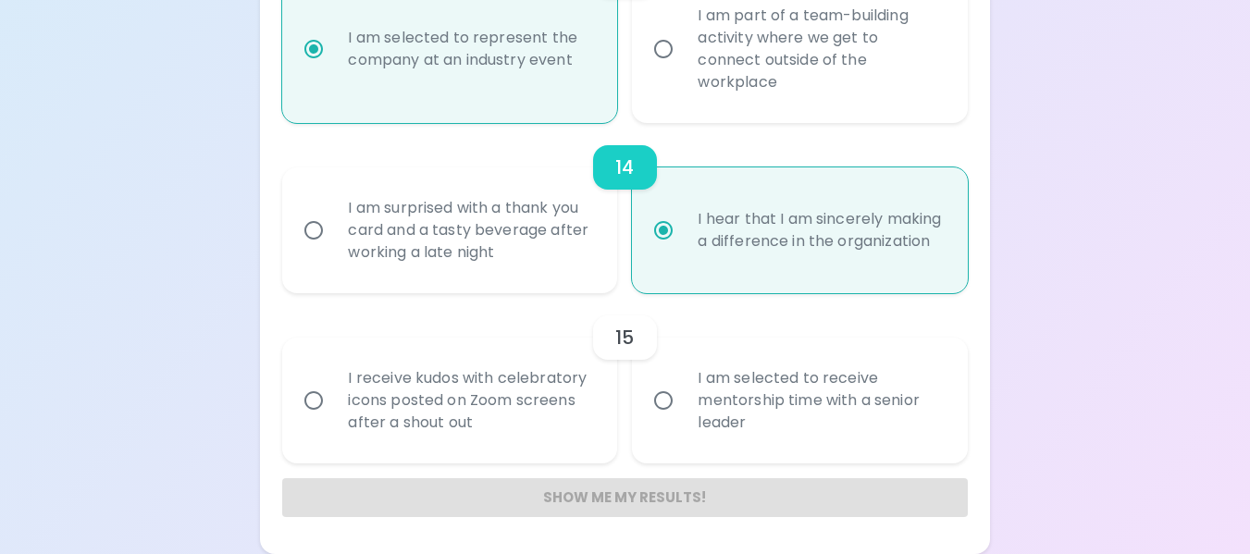
radio input "false"
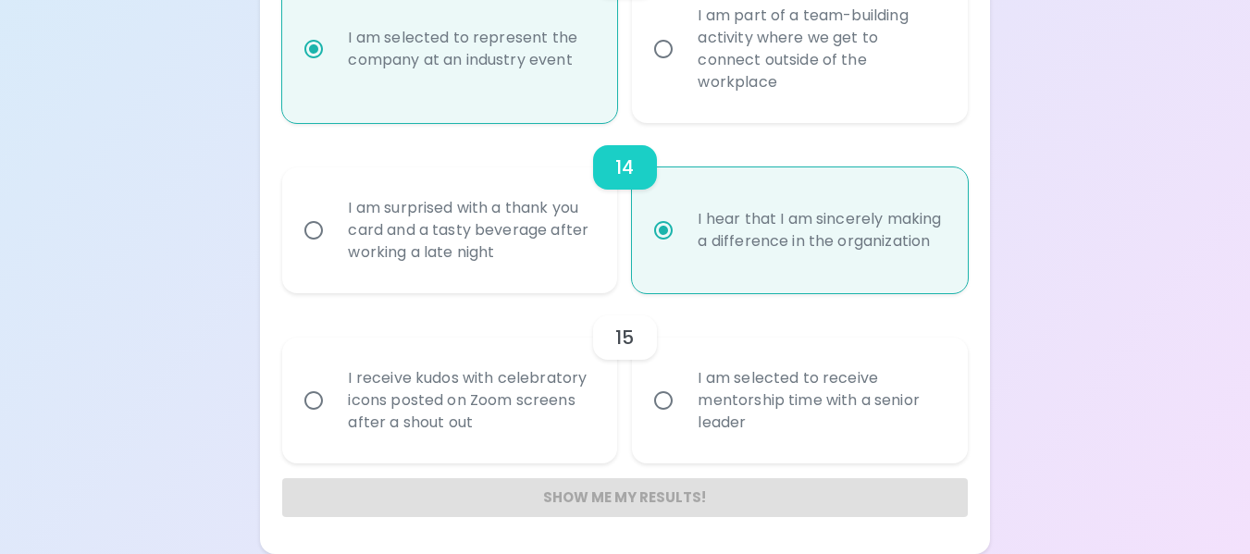
radio input "false"
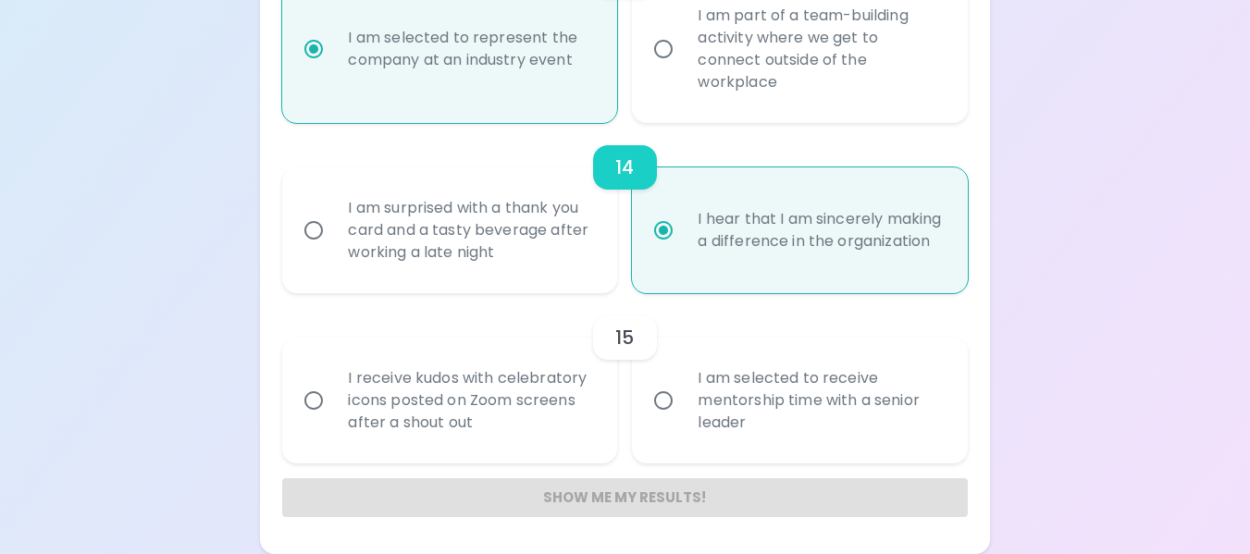
radio input "false"
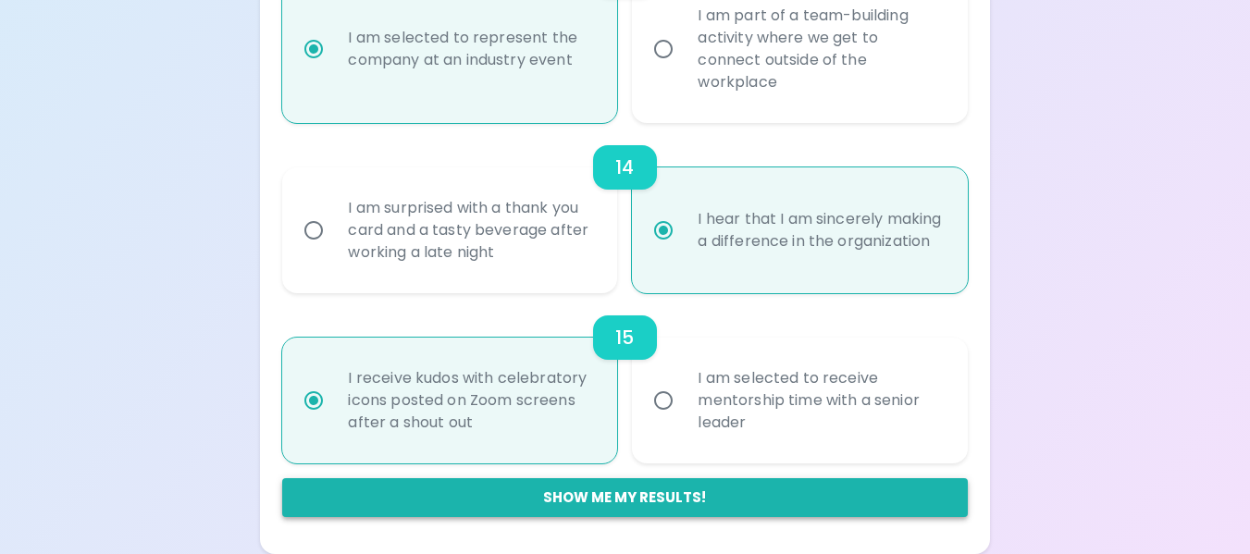
radio input "true"
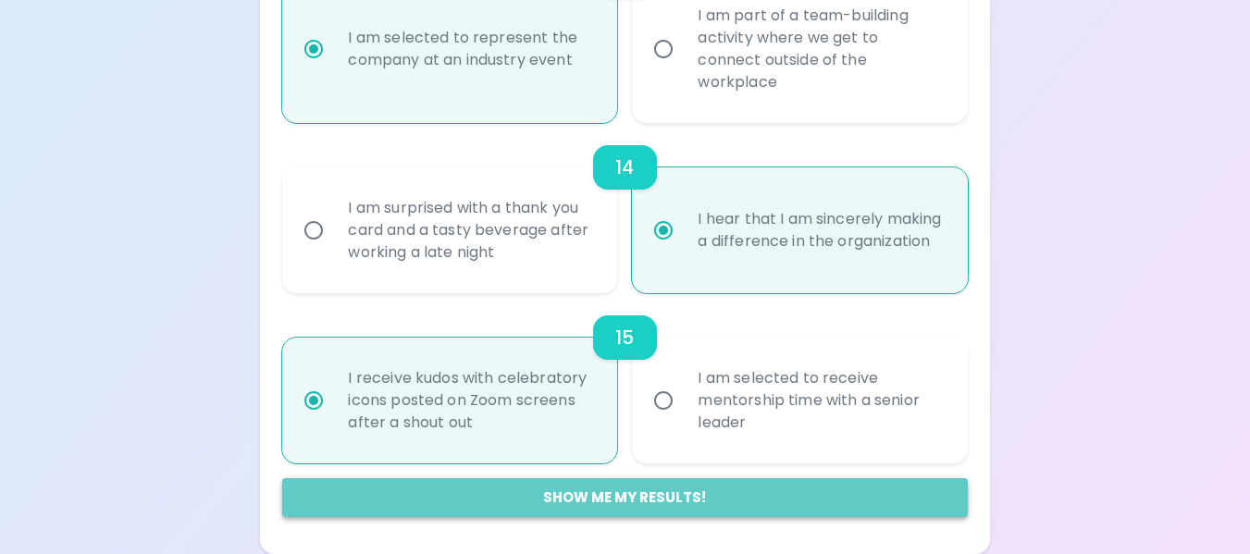
click at [638, 497] on button "Show me my results!" at bounding box center [624, 497] width 685 height 39
radio input "false"
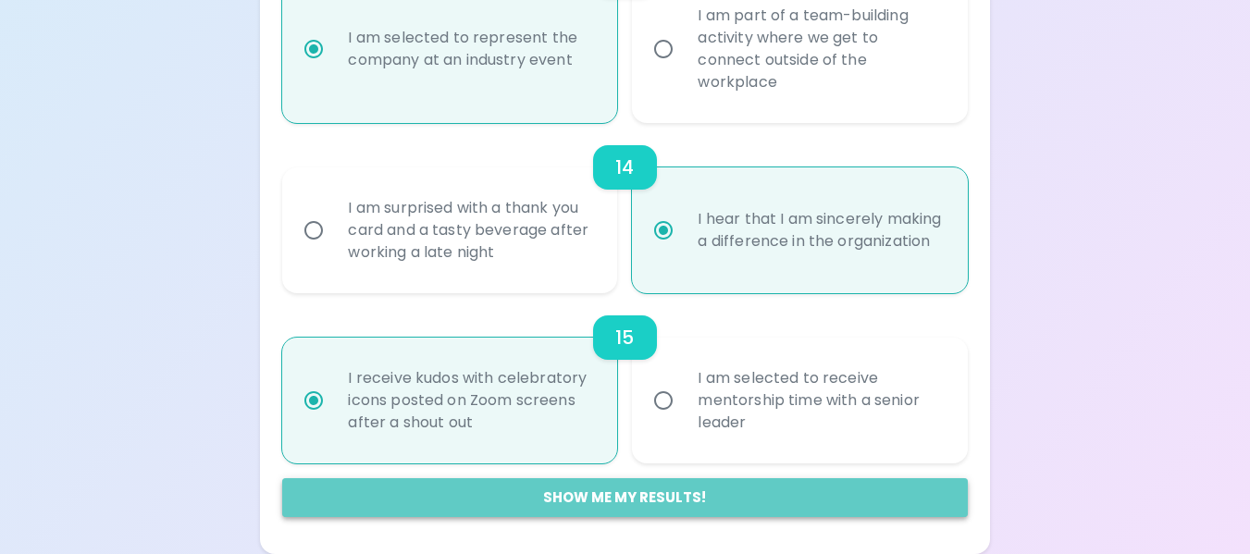
radio input "false"
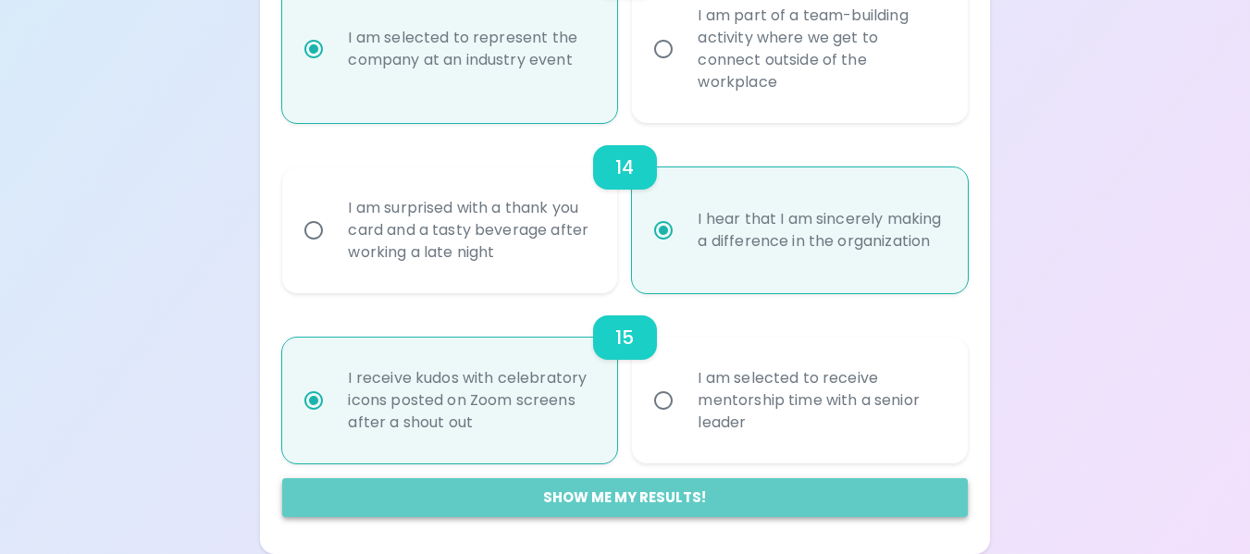
radio input "false"
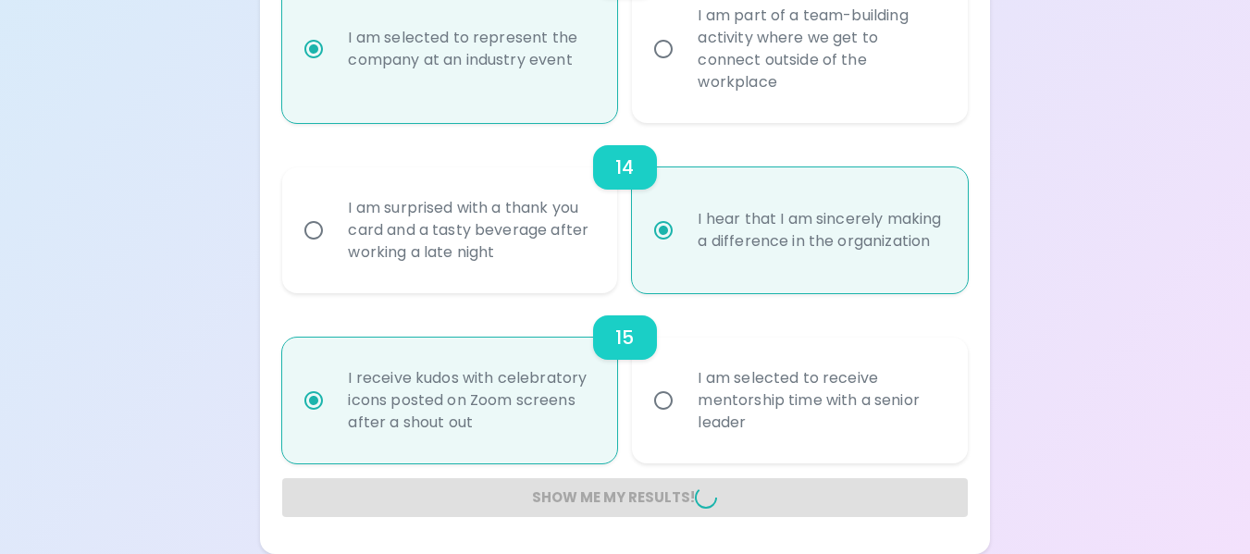
radio input "false"
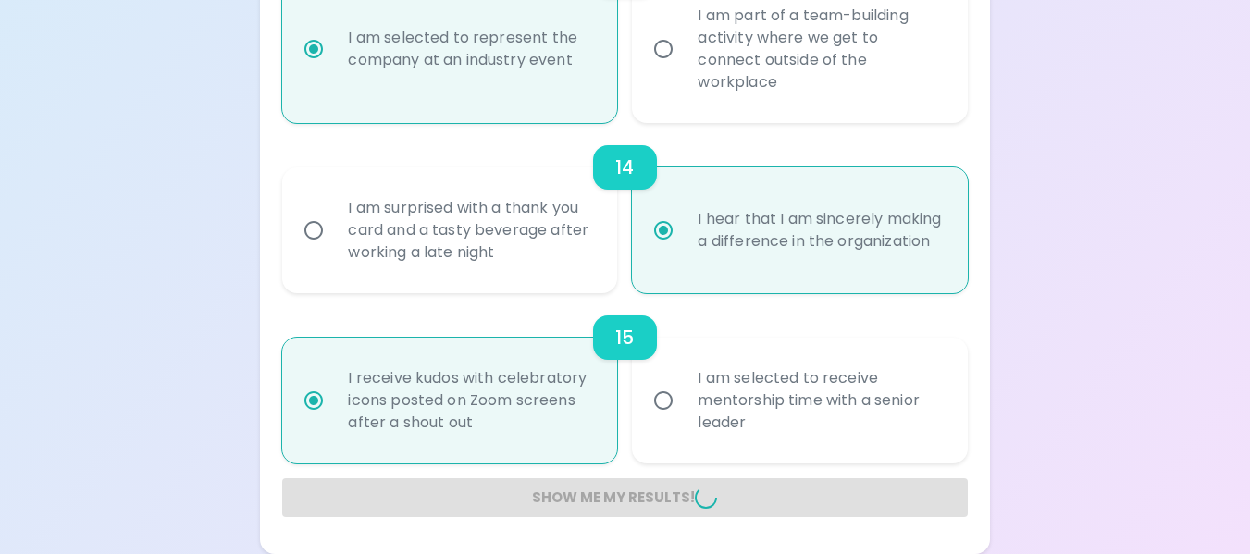
radio input "false"
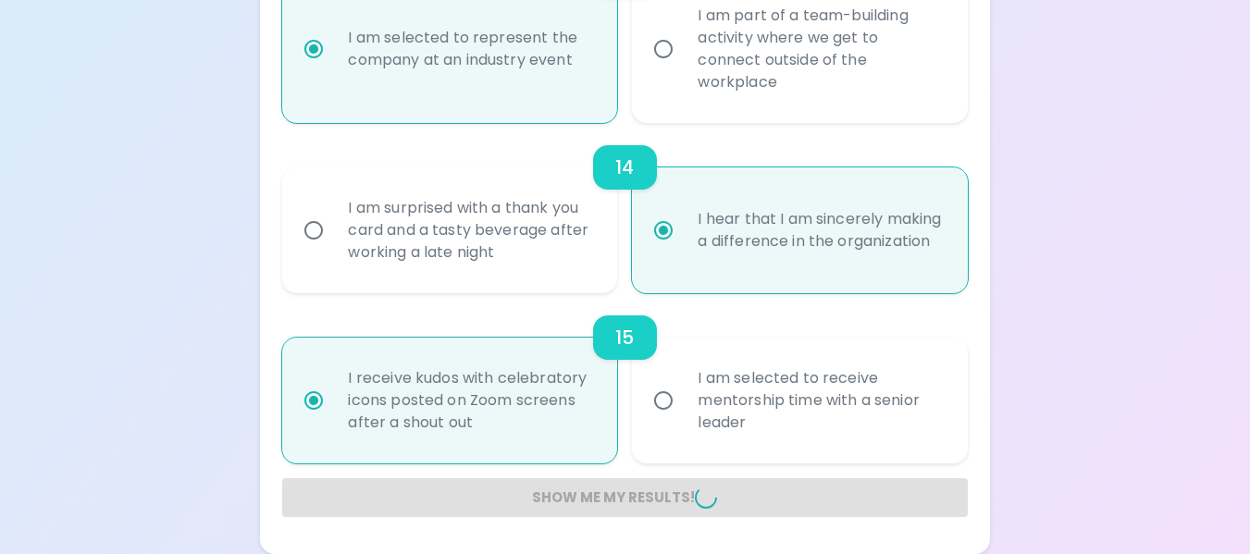
radio input "false"
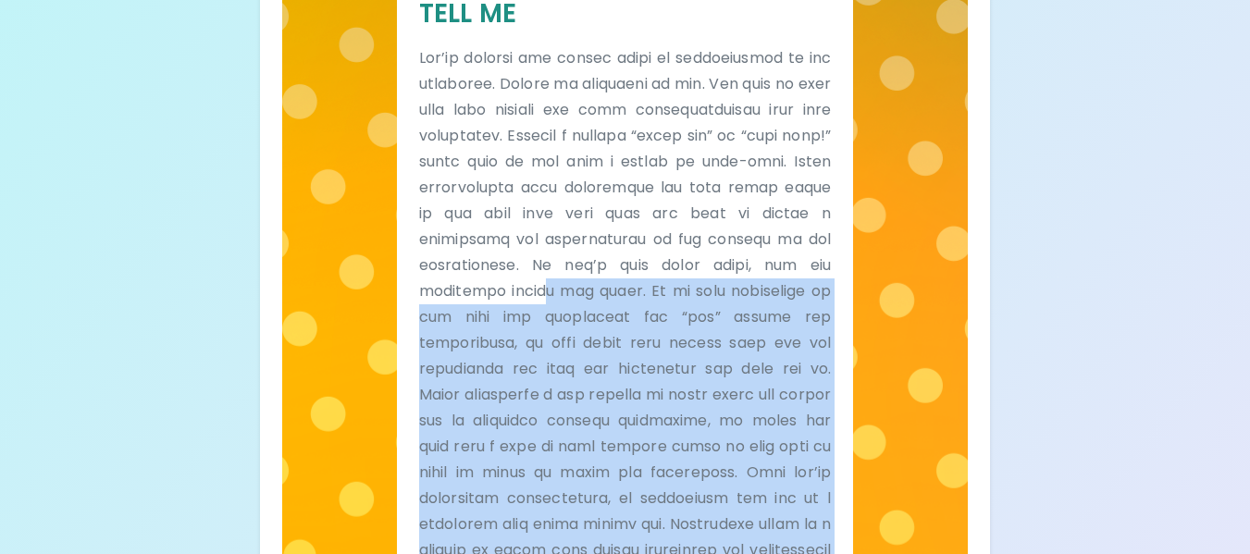
scroll to position [373, 0]
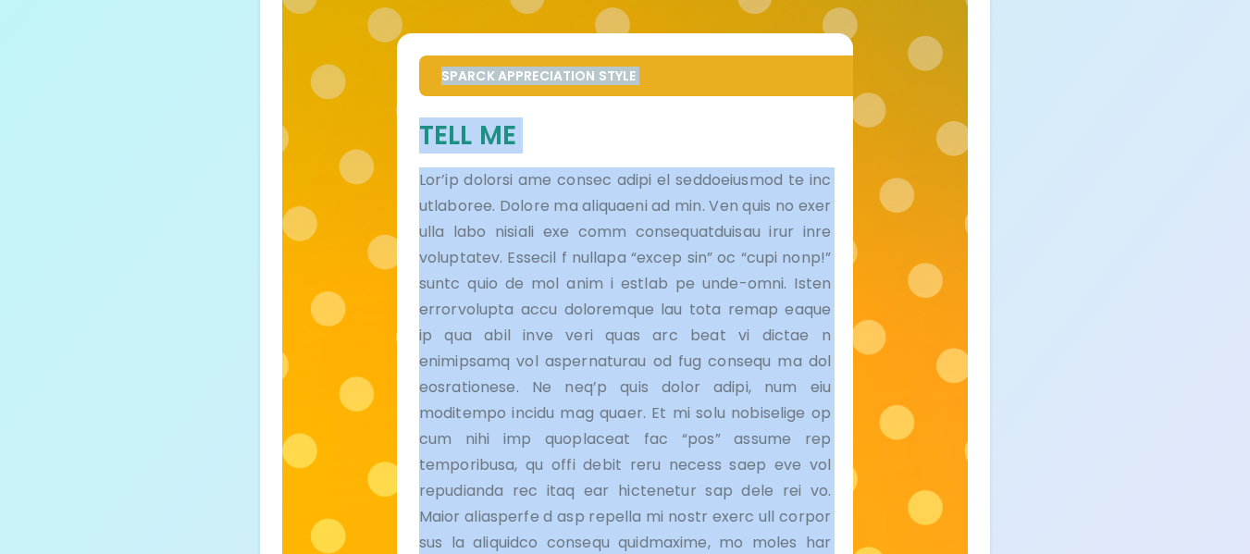
drag, startPoint x: 616, startPoint y: 452, endPoint x: 416, endPoint y: 66, distance: 435.4
copy div "Loremi Dolorsitamet Conse Adip El Sed’do eiusmod tem incidi utlab et doloremagn…"
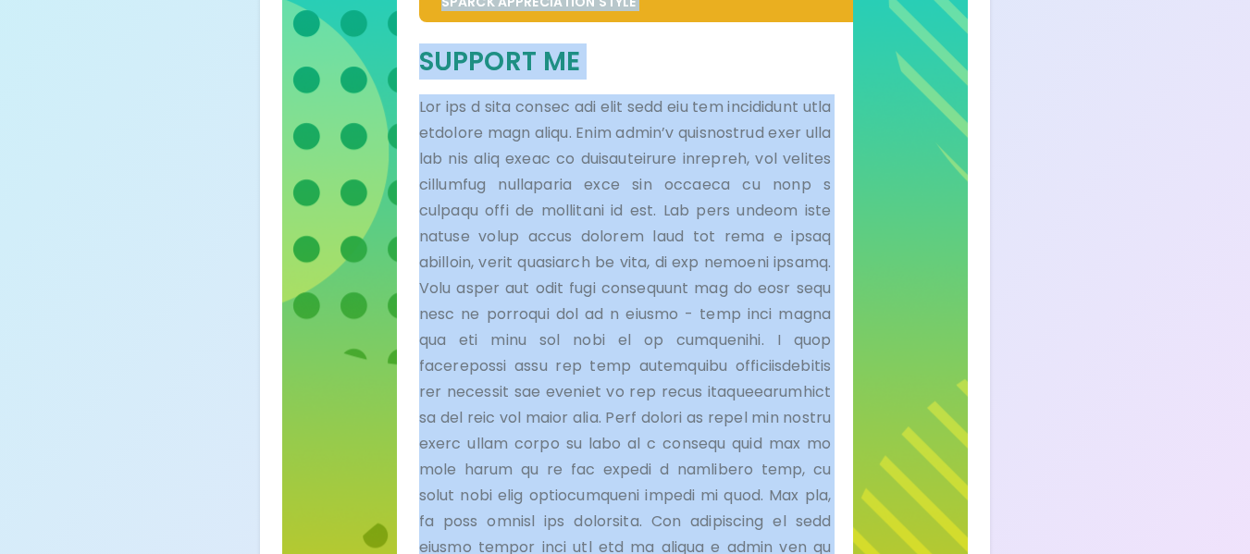
scroll to position [743, 0]
